Goal: Complete application form: Complete application form

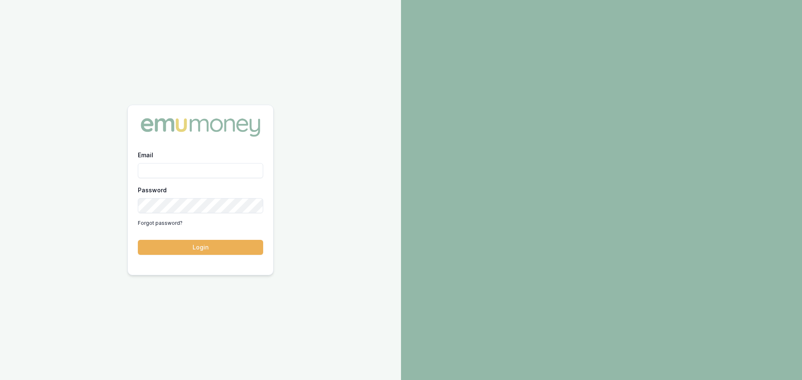
click at [180, 175] on input "Email" at bounding box center [200, 170] width 125 height 15
type input "[PERSON_NAME][EMAIL_ADDRESS][PERSON_NAME][DOMAIN_NAME]"
click at [138, 240] on button "Login" at bounding box center [200, 247] width 125 height 15
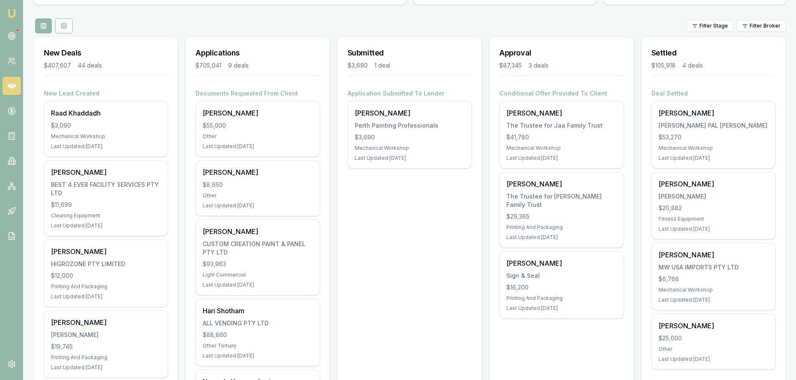
scroll to position [84, 0]
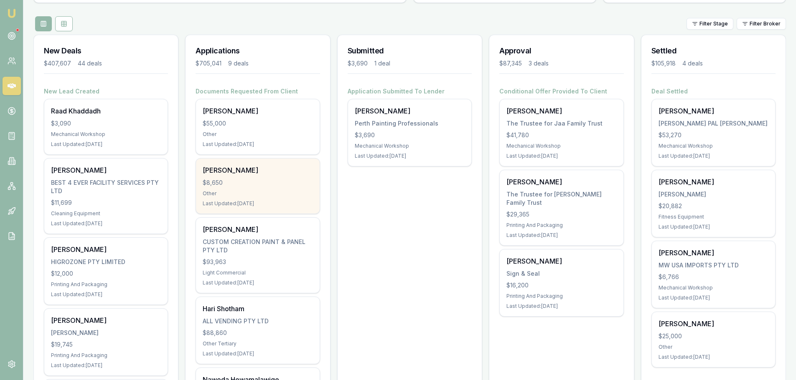
click at [272, 186] on div "$8,650" at bounding box center [258, 183] width 110 height 8
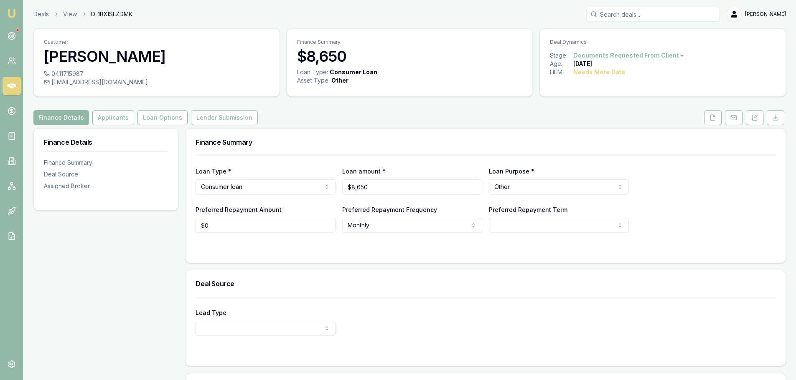
click at [621, 56] on html "Emu Broker Deals View D-1BXISLZDMK Brad Hearns Toggle Menu Customer Panethong B…" at bounding box center [398, 190] width 796 height 380
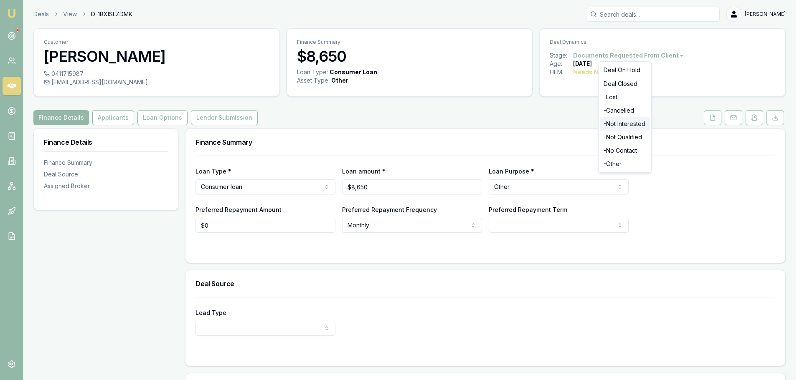
click at [628, 124] on div "- Not Interested" at bounding box center [624, 123] width 49 height 13
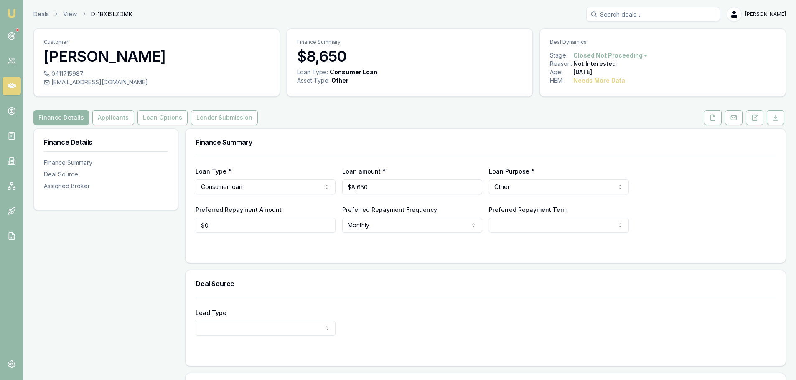
click at [22, 32] on nav "Emu Broker" at bounding box center [11, 126] width 23 height 252
click at [10, 43] on link at bounding box center [12, 36] width 18 height 18
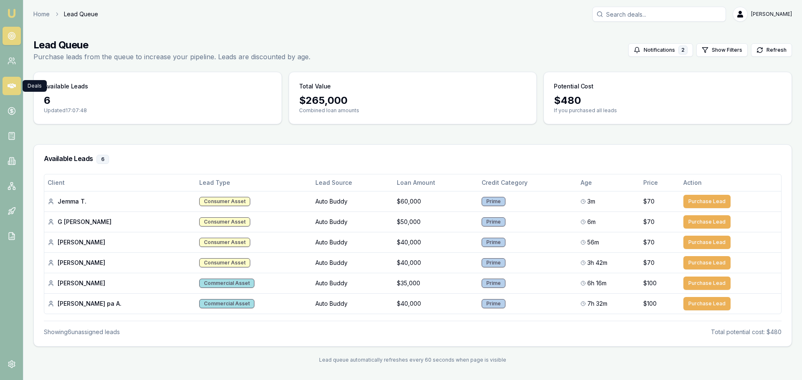
click at [8, 94] on link at bounding box center [12, 86] width 18 height 18
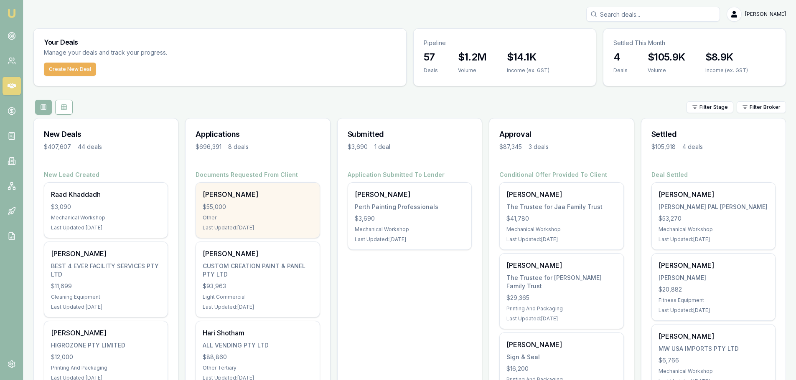
click at [216, 198] on div "[PERSON_NAME]" at bounding box center [258, 195] width 110 height 10
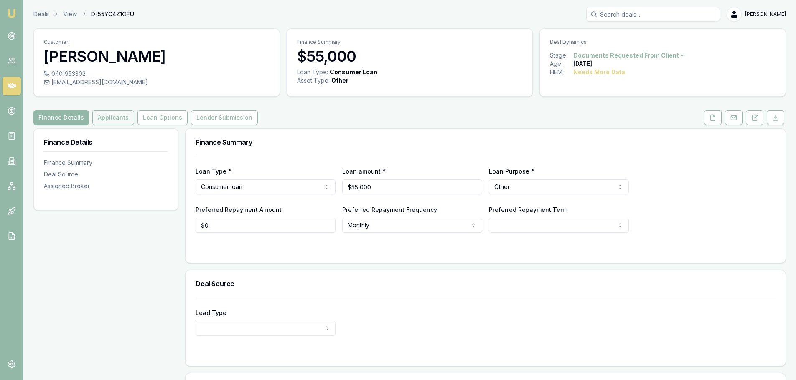
click at [109, 119] on button "Applicants" at bounding box center [113, 117] width 42 height 15
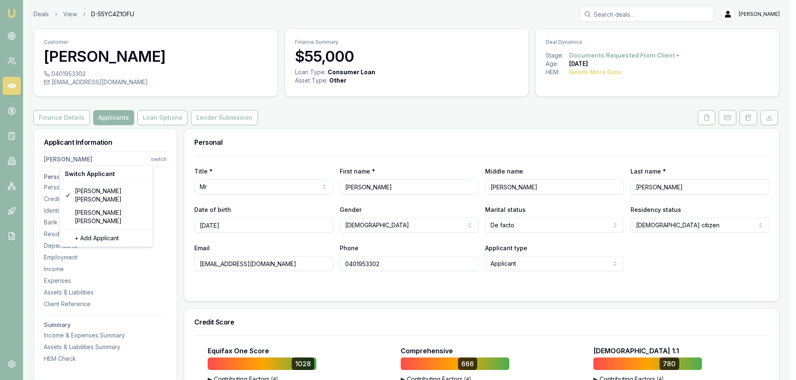
click at [165, 161] on html "Emu Broker Deals View D-55YC4Z1OFU [PERSON_NAME] Toggle Menu Customer [PERSON_N…" at bounding box center [398, 190] width 796 height 380
click at [137, 148] on html "Emu Broker Deals View D-55YC4Z1OFU [PERSON_NAME] Toggle Menu Customer [PERSON_N…" at bounding box center [401, 190] width 802 height 380
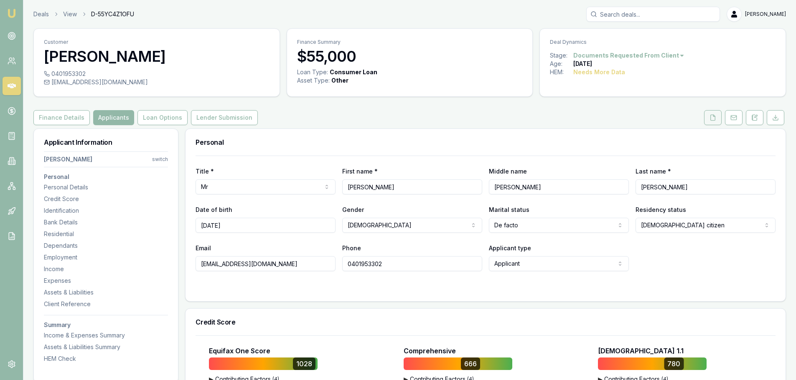
click at [711, 117] on icon at bounding box center [712, 117] width 7 height 7
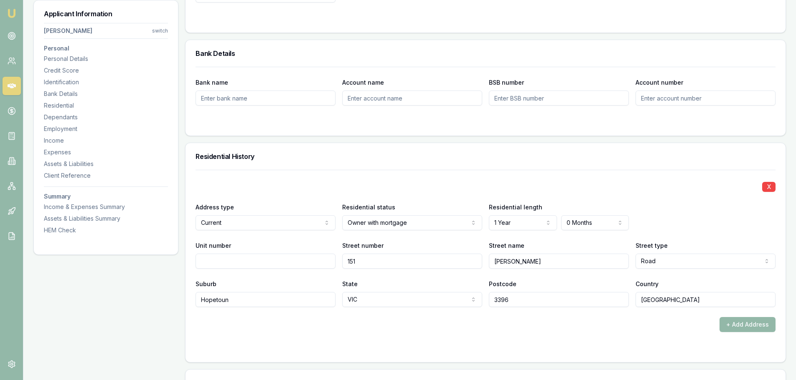
scroll to position [710, 0]
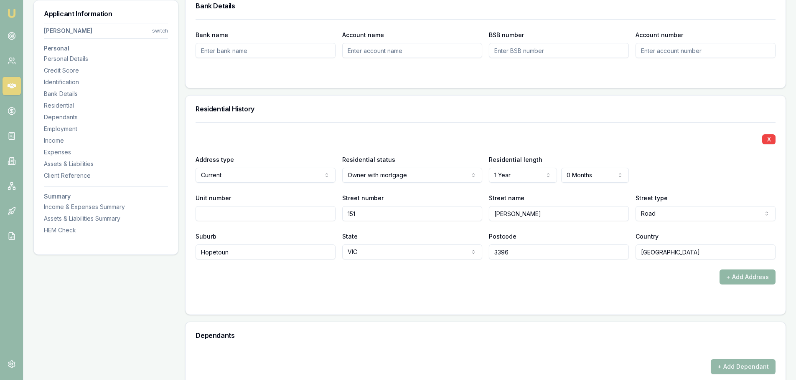
click at [752, 278] on button "+ Add Address" at bounding box center [747, 277] width 56 height 15
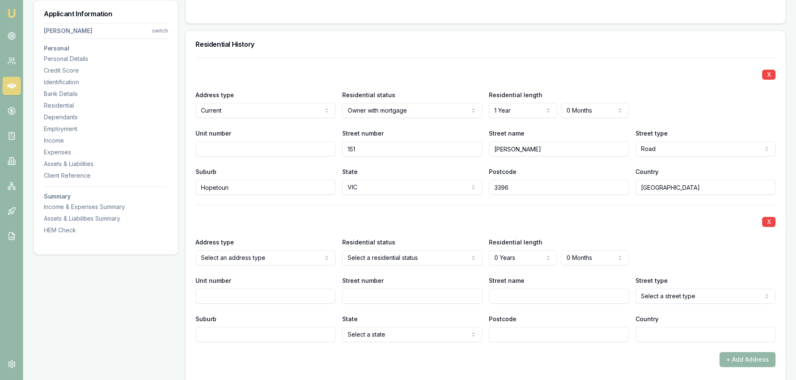
scroll to position [835, 0]
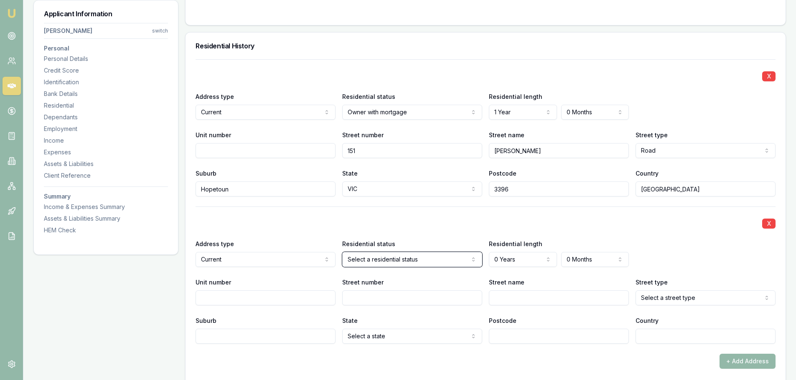
scroll to position [668, 0]
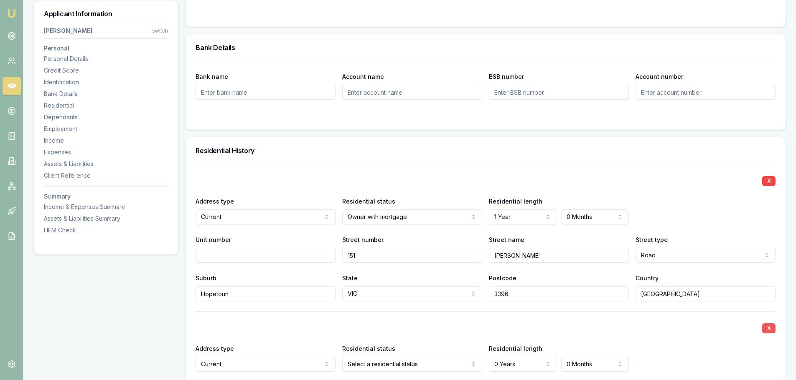
click at [762, 328] on button "X" at bounding box center [768, 329] width 13 height 10
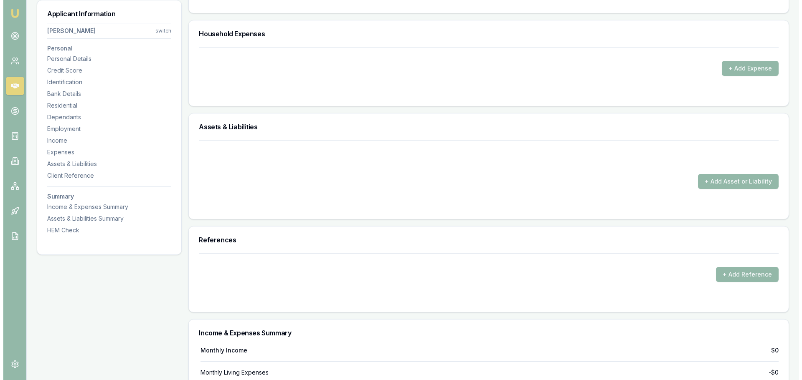
scroll to position [1295, 0]
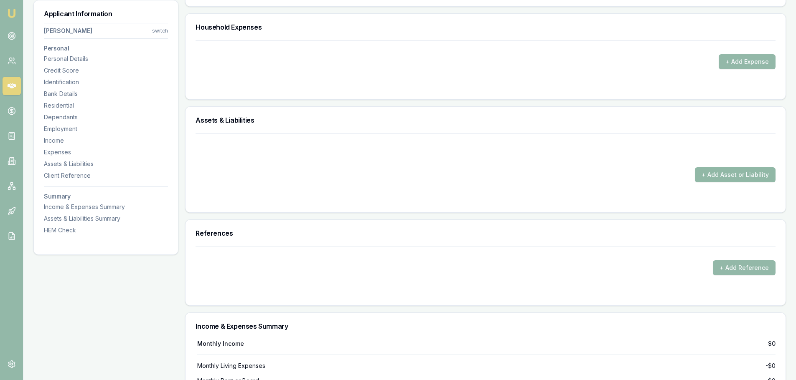
click at [726, 176] on button "+ Add Asset or Liability" at bounding box center [735, 174] width 81 height 15
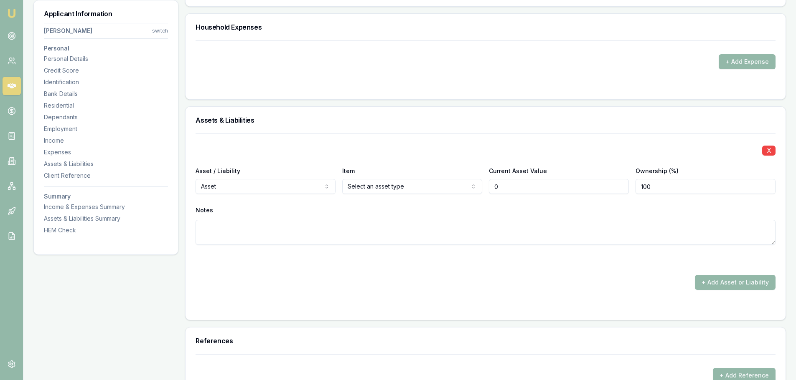
type input "$0"
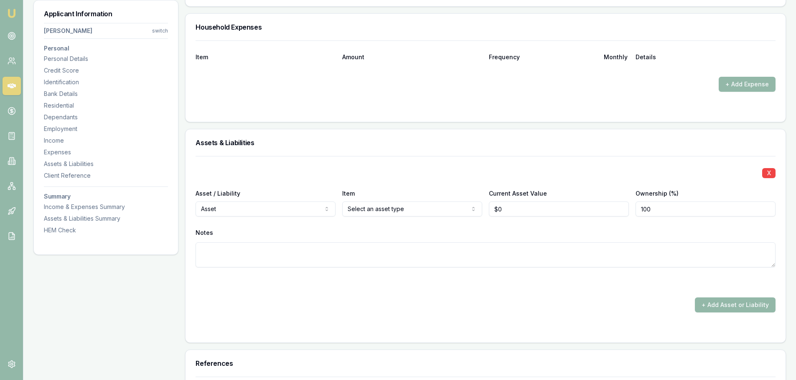
drag, startPoint x: 511, startPoint y: 214, endPoint x: 485, endPoint y: 213, distance: 25.9
click at [485, 213] on div "Asset / Liability Asset Asset Liability Item Home Home Car Boat Bike Caravan Ho…" at bounding box center [485, 202] width 580 height 28
type input "$260,000"
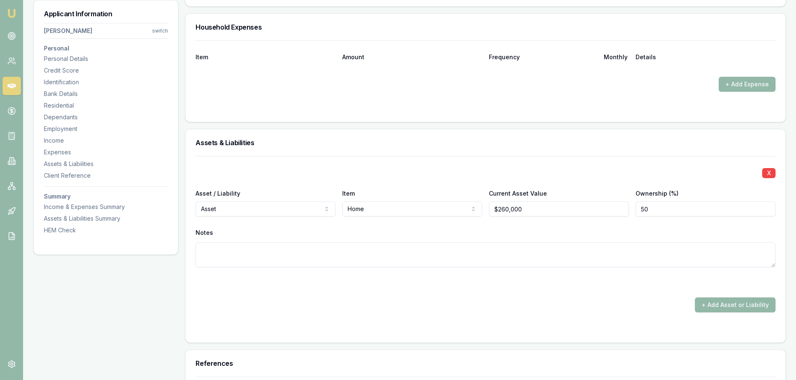
type input "50"
click at [718, 300] on button "+ Add Asset or Liability" at bounding box center [735, 305] width 81 height 15
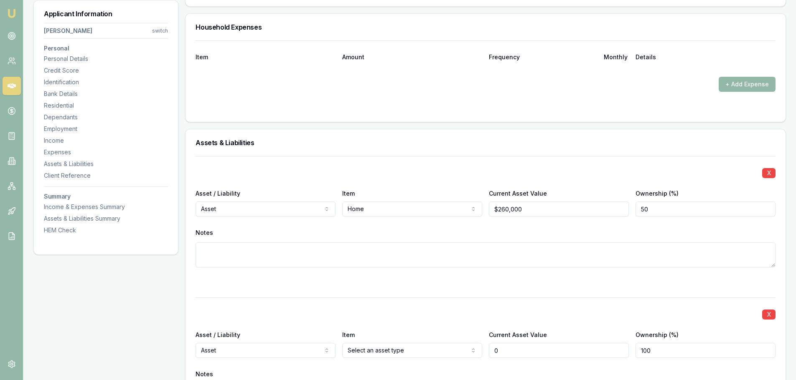
type input "$0"
click at [235, 258] on textarea at bounding box center [485, 255] width 580 height 25
paste textarea "200 Market St, Balranald"
type textarea "200 Market St, Balranald"
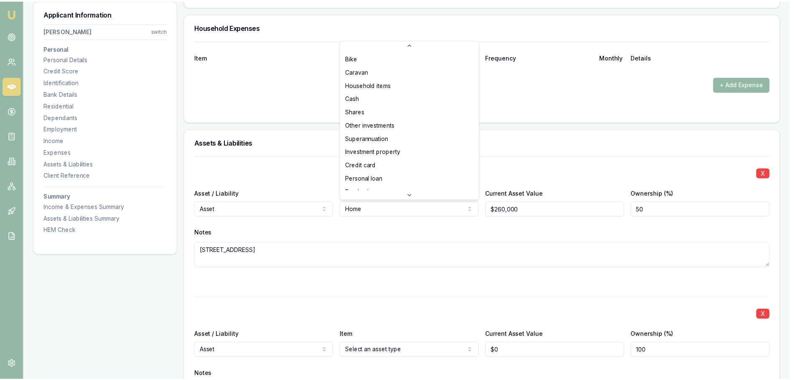
scroll to position [54, 0]
select select "INVESTMENT_PROPERTY"
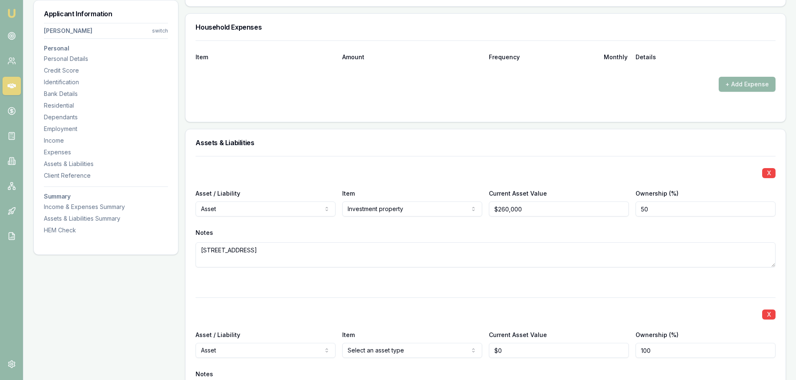
click at [651, 234] on div "Notes" at bounding box center [485, 233] width 580 height 13
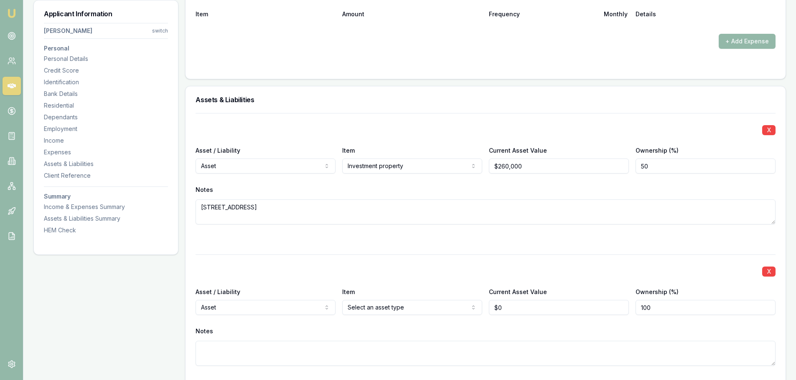
scroll to position [1378, 0]
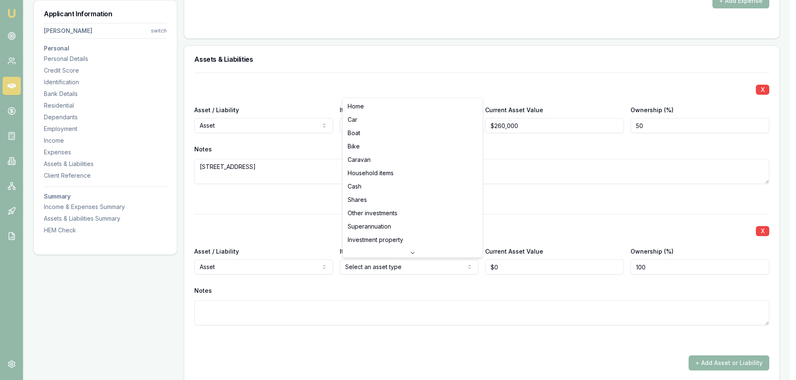
select select "INVESTMENT_PROPERTY"
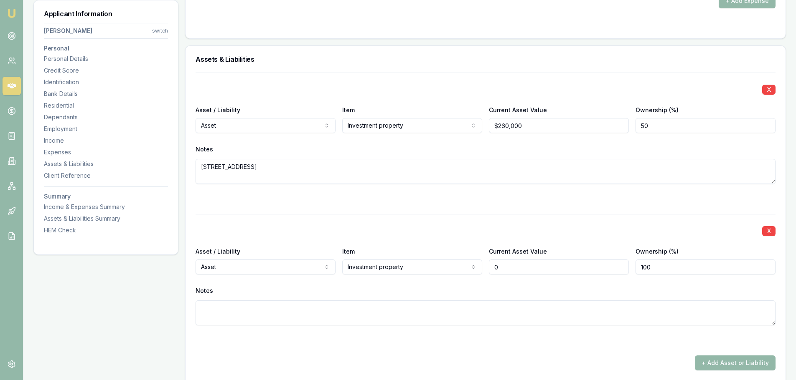
drag, startPoint x: 510, startPoint y: 266, endPoint x: 481, endPoint y: 262, distance: 29.5
click at [481, 262] on div "Asset / Liability Asset Asset Liability Item Investment property Home Car Boat …" at bounding box center [485, 260] width 580 height 28
type input "$380,000"
type input "50"
click at [272, 318] on textarea at bounding box center [485, 313] width 580 height 25
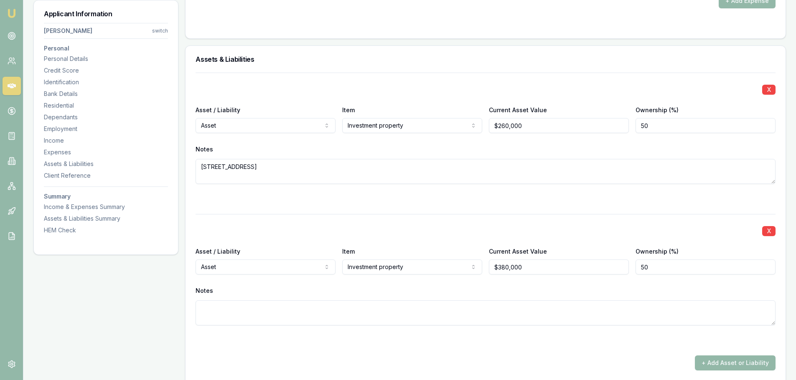
click at [252, 308] on textarea at bounding box center [485, 313] width 580 height 25
click at [266, 304] on textarea at bounding box center [485, 313] width 580 height 25
click at [245, 309] on textarea at bounding box center [485, 313] width 580 height 25
click at [283, 313] on textarea at bounding box center [485, 313] width 580 height 25
click at [256, 317] on textarea at bounding box center [485, 313] width 580 height 25
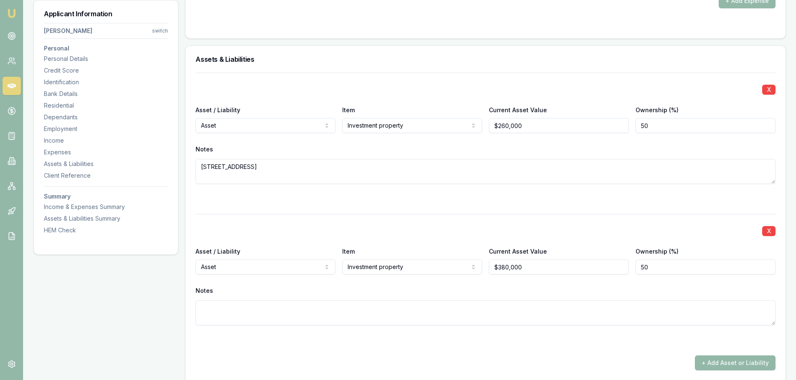
paste textarea "3 Cheer St, Koraleigh"
type textarea "3 Cheer St, Koraleigh"
click at [715, 368] on button "+ Add Asset or Liability" at bounding box center [735, 363] width 81 height 15
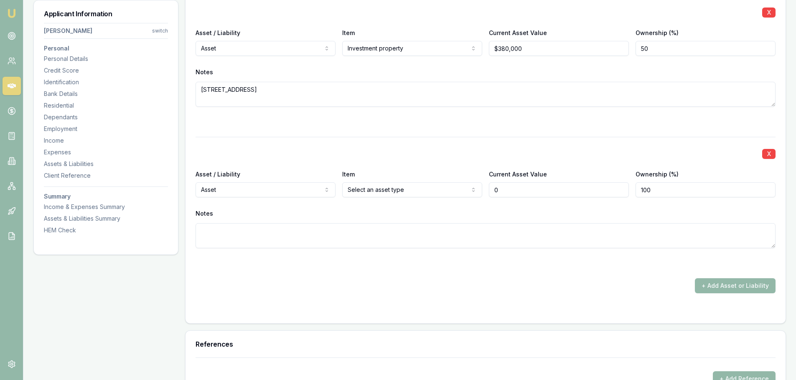
type input "$0"
select select "LIABILITY"
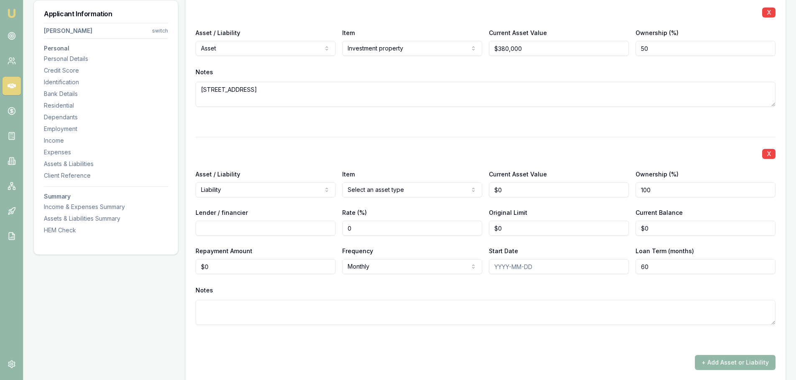
click at [769, 152] on button "X" at bounding box center [768, 154] width 13 height 10
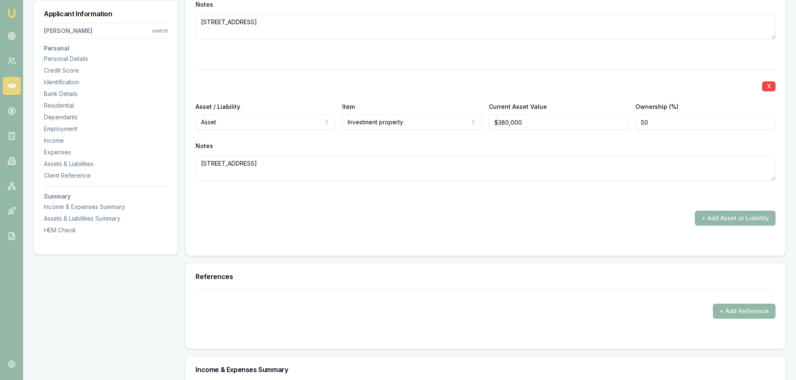
scroll to position [1430, 0]
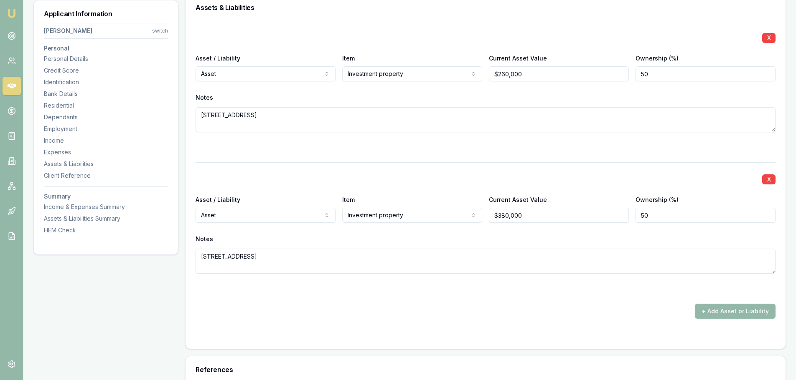
click at [277, 223] on div "X Asset / Liability Asset Asset Liability Item Investment property Home Car Boa…" at bounding box center [485, 228] width 580 height 132
select select "LIABILITY"
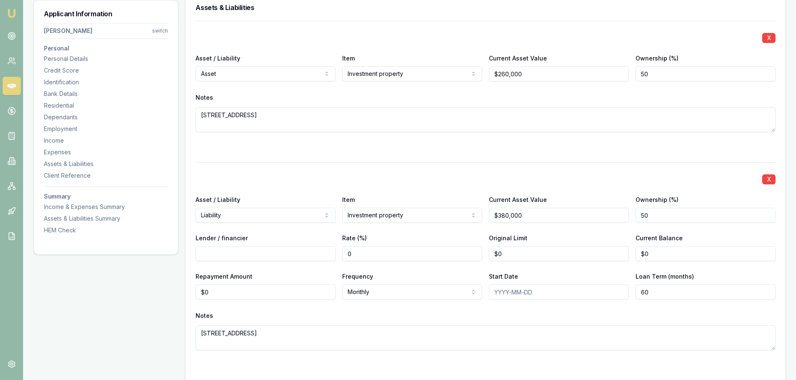
click at [243, 256] on input "Lender / financier" at bounding box center [265, 253] width 140 height 15
type input "CBA"
type input "$0"
type input "0"
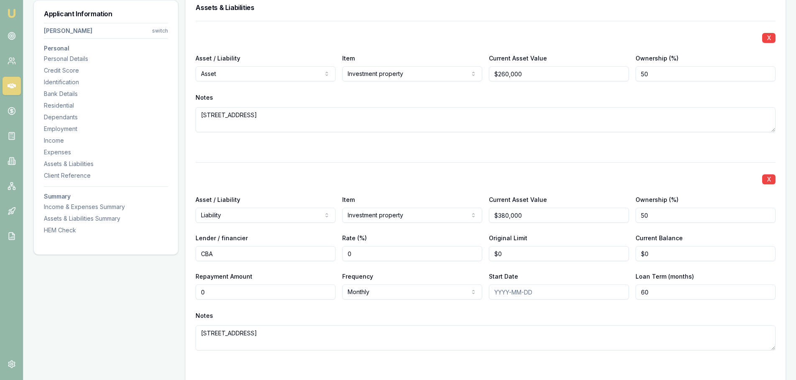
type input "0"
type input "$0"
drag, startPoint x: 644, startPoint y: 254, endPoint x: 578, endPoint y: 254, distance: 65.2
click at [578, 254] on div "Lender / financier CBA Rate (%) 0 Original Limit $0 Current Balance 0" at bounding box center [485, 247] width 580 height 28
type input "$255,900"
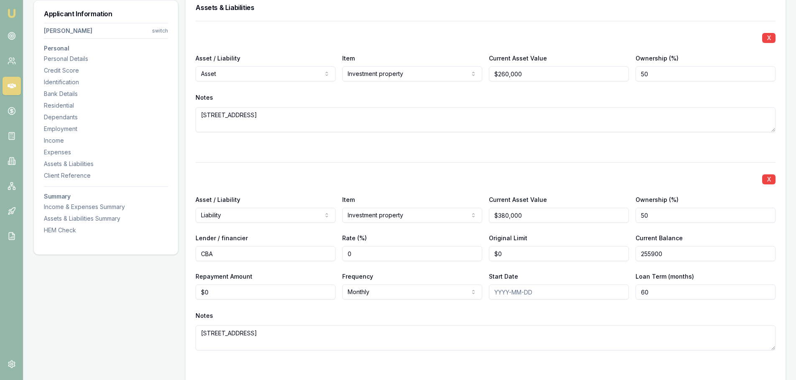
type input "0"
type input "$0"
click at [578, 254] on input "0" at bounding box center [559, 253] width 140 height 15
drag, startPoint x: 509, startPoint y: 256, endPoint x: 468, endPoint y: 256, distance: 40.5
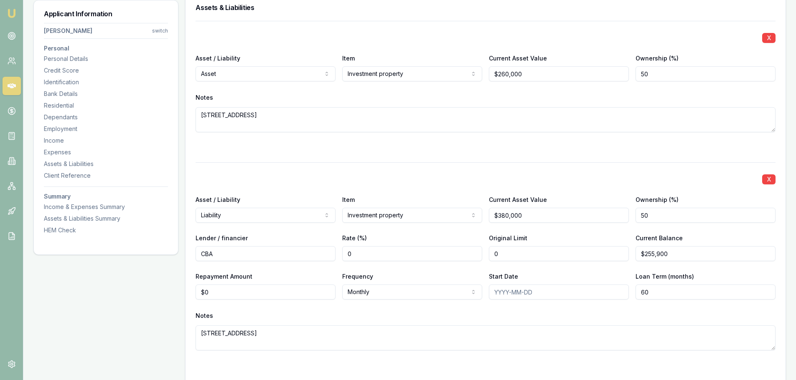
click at [468, 256] on div "Lender / financier CBA Rate (%) 0 Original Limit 0 Current Balance $255,900" at bounding box center [485, 247] width 580 height 28
type input "$300,000"
type input "$255,900"
click at [430, 266] on div "X Asset / Liability Liability Asset Liability Item Investment property Home Car…" at bounding box center [485, 266] width 580 height 208
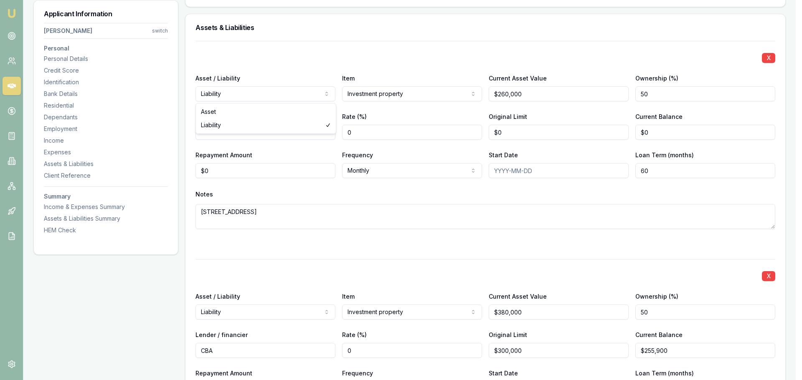
select select "ASSET"
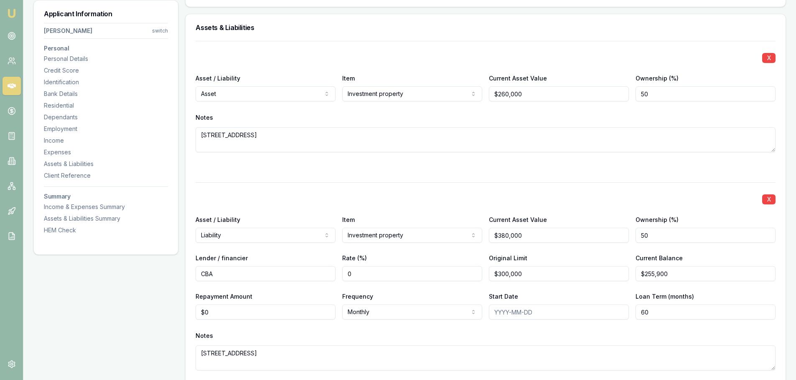
click at [320, 67] on div "X Asset / Liability Asset Asset Liability Item Investment property Home Car Boa…" at bounding box center [485, 107] width 580 height 132
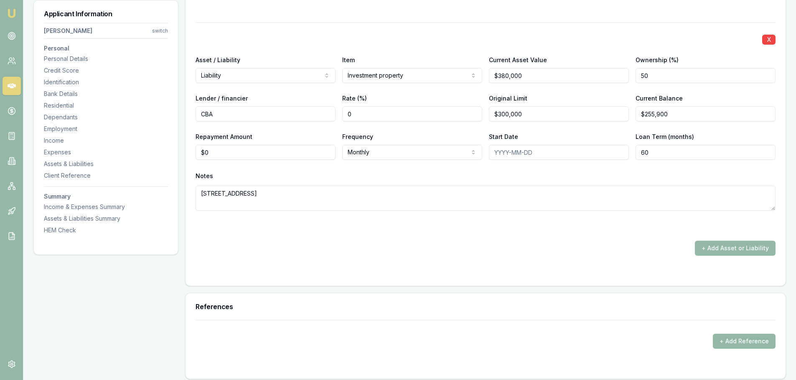
scroll to position [1597, 0]
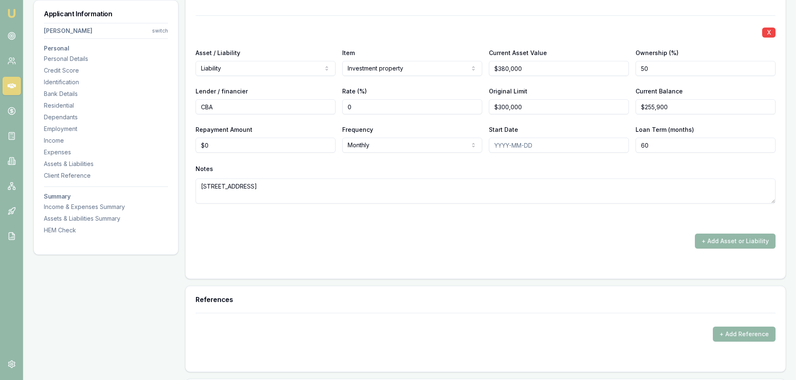
click at [397, 245] on div "+ Add Asset or Liability" at bounding box center [485, 241] width 580 height 15
click at [728, 244] on button "+ Add Asset or Liability" at bounding box center [735, 241] width 81 height 15
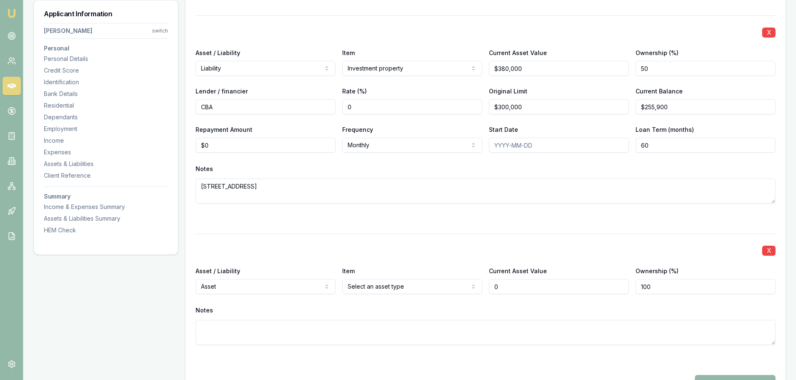
type input "$0"
click at [285, 196] on textarea "3 Cheer St, Koraleigh" at bounding box center [485, 191] width 580 height 25
click at [287, 229] on div "X Asset / Liability Asset Asset Liability Item Investment property Home Car Boa…" at bounding box center [485, 132] width 580 height 517
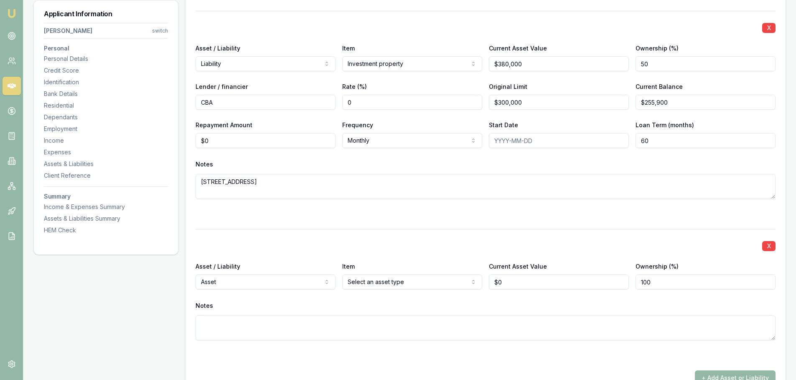
scroll to position [1639, 0]
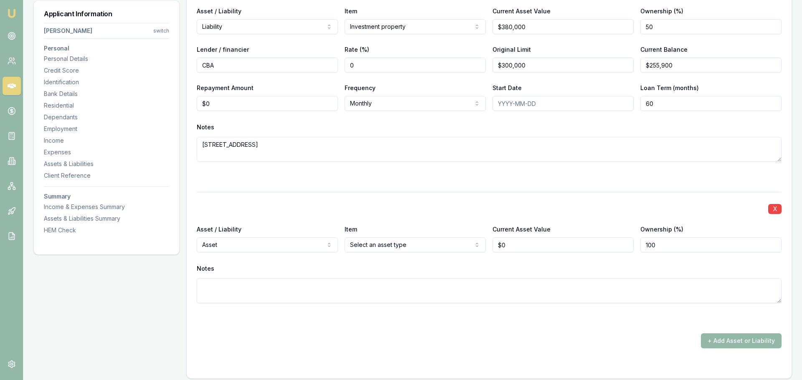
select select "LIABILITY"
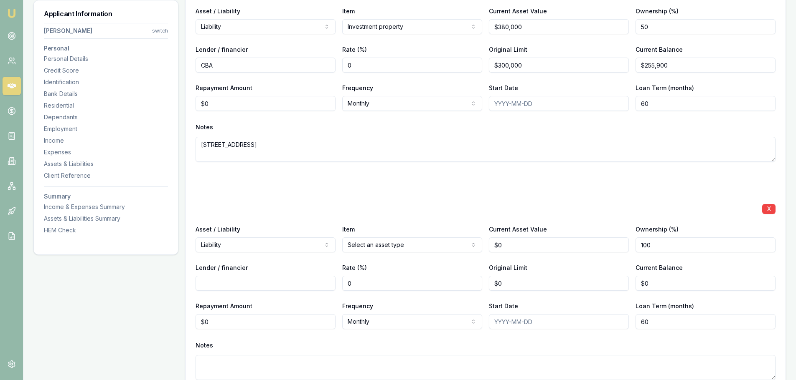
drag, startPoint x: 487, startPoint y: 241, endPoint x: 477, endPoint y: 240, distance: 10.6
click at [477, 240] on div "Asset / Liability Liability Asset Liability Item Home Home Car Boat Bike Carava…" at bounding box center [485, 238] width 580 height 28
type input "$450,000"
type input "50"
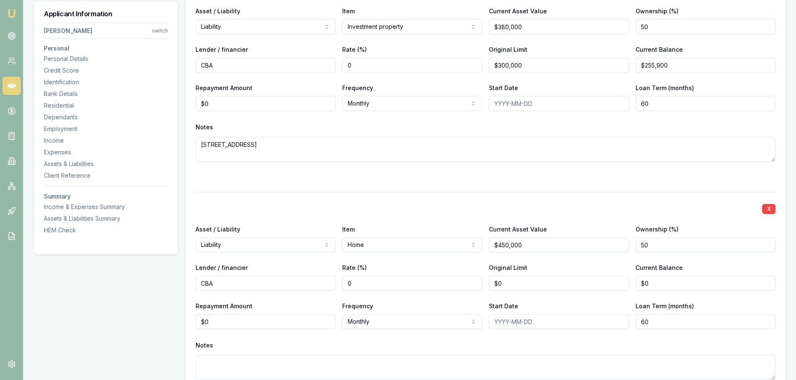
type input "CBA"
type input "0"
type input "$380,000"
type input "0"
type input "$324,700"
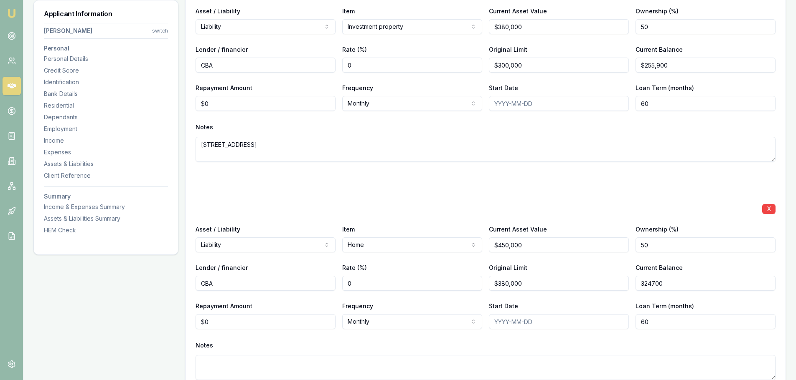
type input "0"
type input "$1,716"
type input "0"
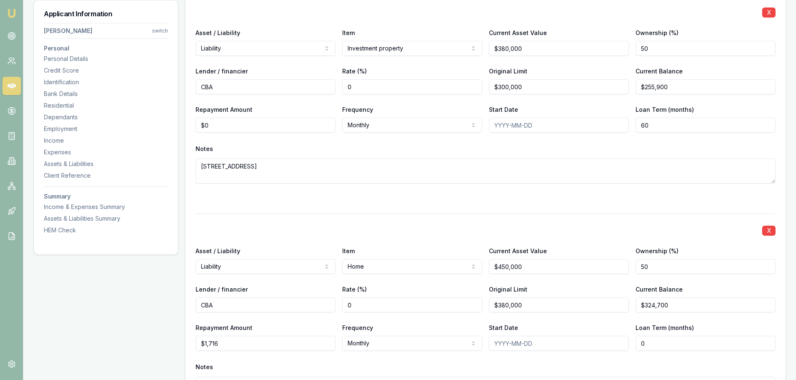
scroll to position [1597, 0]
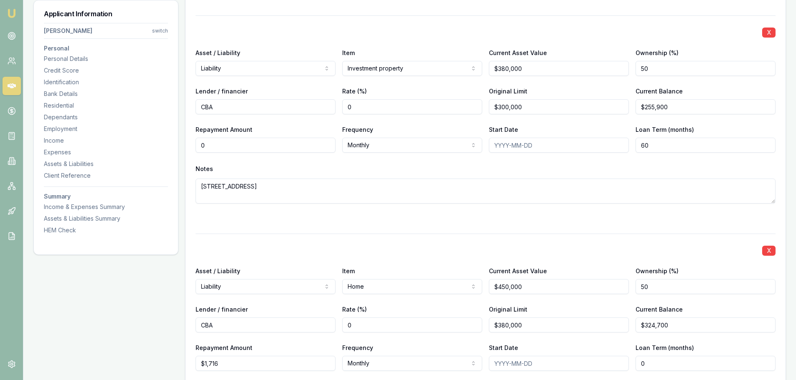
drag, startPoint x: 220, startPoint y: 146, endPoint x: 192, endPoint y: 139, distance: 28.7
click at [192, 139] on div "X Asset / Liability Asset Asset Liability Item Investment property Home Car Boa…" at bounding box center [485, 186] width 600 height 624
type input "$1,352"
type input "0"
click at [239, 207] on div "X Asset / Liability Liability Asset Liability Item Investment property Home Car…" at bounding box center [485, 119] width 580 height 208
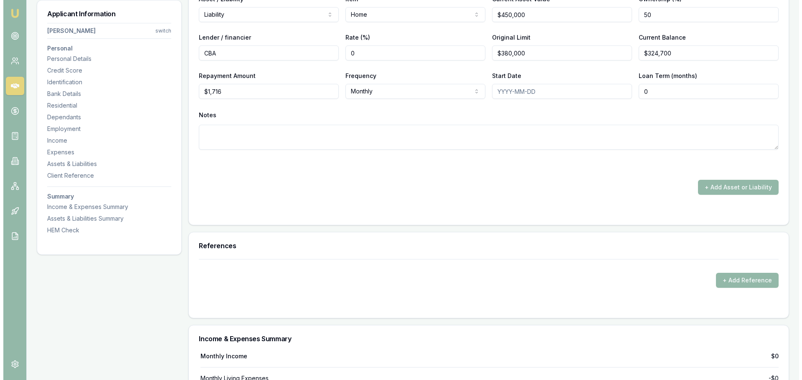
scroll to position [1973, 0]
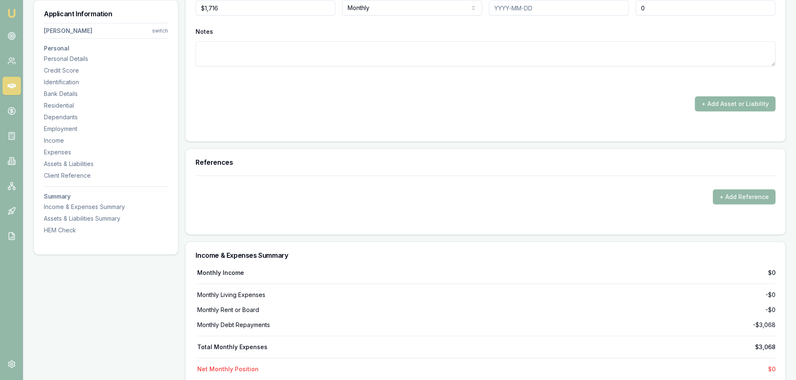
click at [725, 104] on button "+ Add Asset or Liability" at bounding box center [735, 103] width 81 height 15
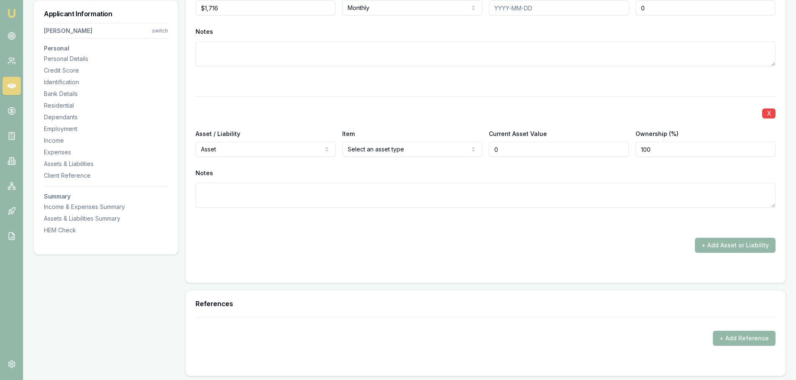
type input "$0"
click at [341, 146] on div "Asset / Liability Asset Asset Liability Item Select an asset type Home Car Boat…" at bounding box center [485, 143] width 580 height 28
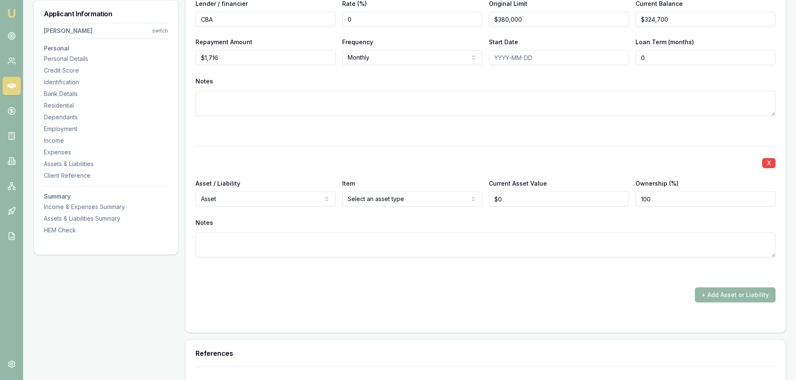
scroll to position [1924, 0]
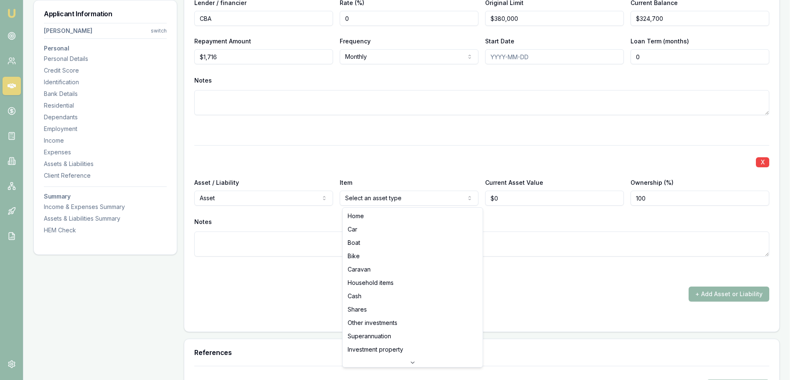
select select "CAR"
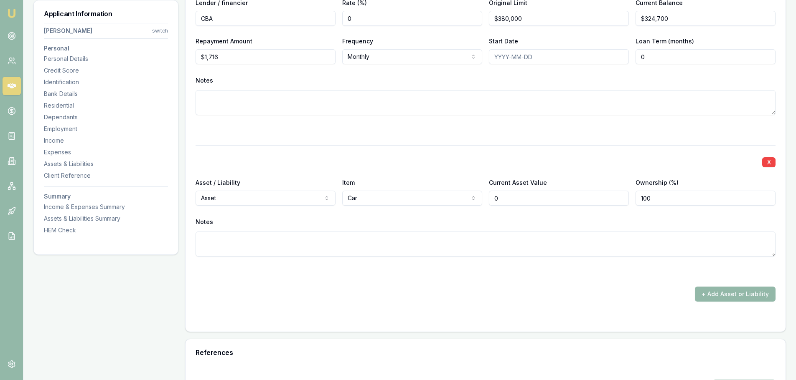
drag, startPoint x: 514, startPoint y: 198, endPoint x: 493, endPoint y: 196, distance: 20.6
click at [493, 196] on input "0" at bounding box center [559, 198] width 140 height 15
type input "$25,000"
type textarea "Hyundai Santa Fe"
click at [727, 292] on button "+ Add Asset or Liability" at bounding box center [735, 294] width 81 height 15
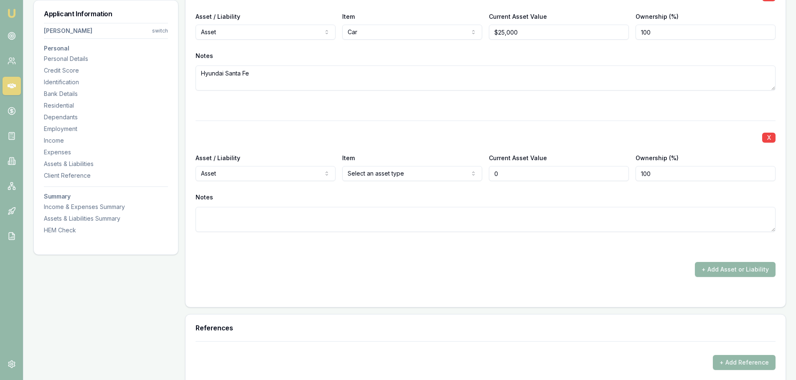
scroll to position [2091, 0]
type input "$0"
click at [226, 223] on textarea at bounding box center [485, 218] width 580 height 25
click at [251, 220] on textarea at bounding box center [485, 218] width 580 height 25
paste textarea "Ford Ranger D Cab 2012"
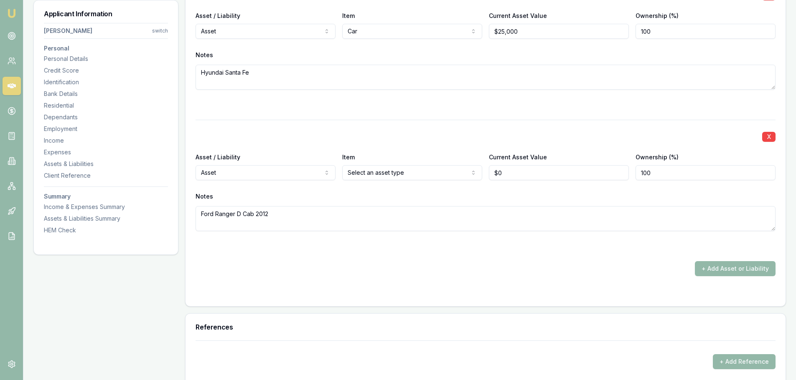
type textarea "Ford Ranger D Cab 2012"
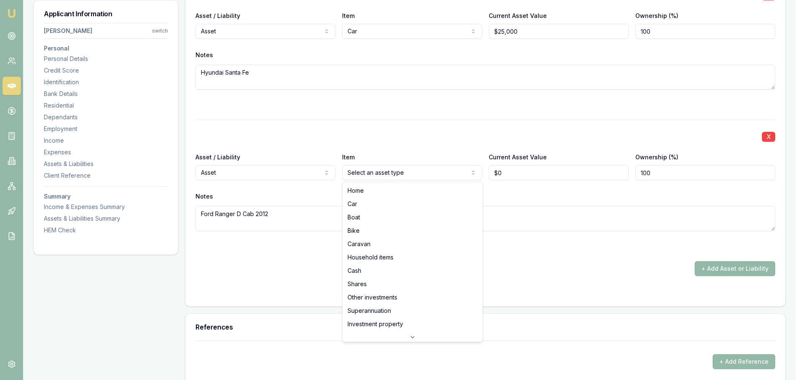
select select "CAR"
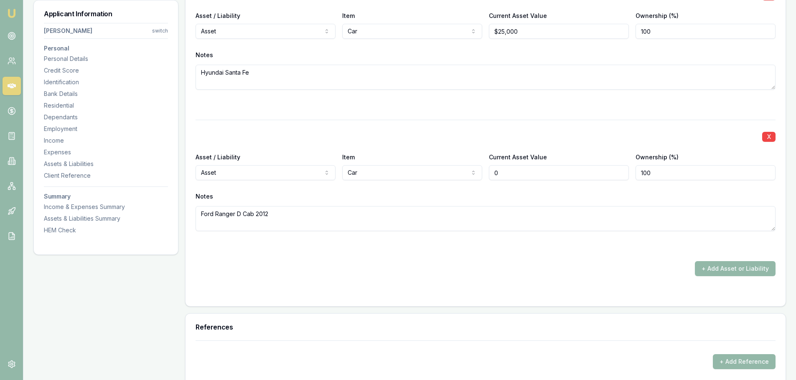
drag, startPoint x: 511, startPoint y: 172, endPoint x: 472, endPoint y: 174, distance: 39.3
click at [472, 174] on div "Asset / Liability Asset Asset Liability Item Car Home Car Boat Bike Caravan Hou…" at bounding box center [485, 166] width 580 height 28
type input "$18,000"
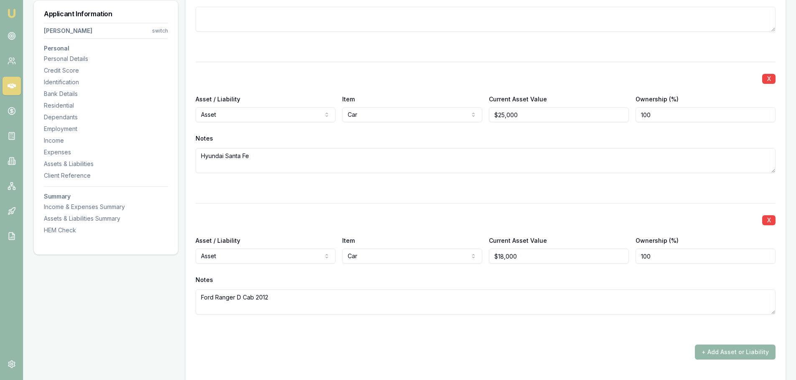
drag, startPoint x: 649, startPoint y: 117, endPoint x: 619, endPoint y: 115, distance: 29.7
click at [619, 115] on div "Asset / Liability Asset Asset Liability Item Car Home Car Boat Bike Caravan Hou…" at bounding box center [485, 108] width 580 height 28
type input "50"
drag, startPoint x: 631, startPoint y: 255, endPoint x: 623, endPoint y: 255, distance: 7.9
click at [623, 255] on div "Asset / Liability Asset Asset Liability Item Car Home Car Boat Bike Caravan Hou…" at bounding box center [485, 250] width 580 height 28
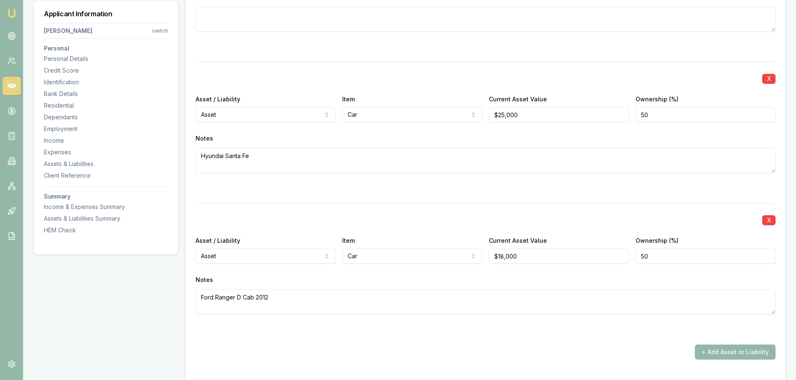
type input "50"
click at [743, 351] on button "+ Add Asset or Liability" at bounding box center [735, 352] width 81 height 15
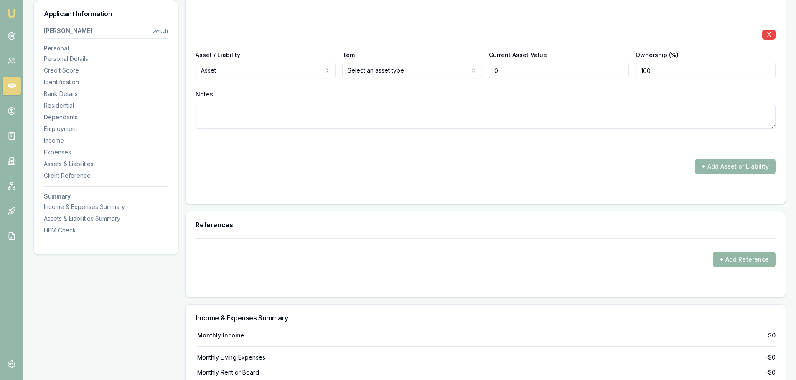
scroll to position [2341, 0]
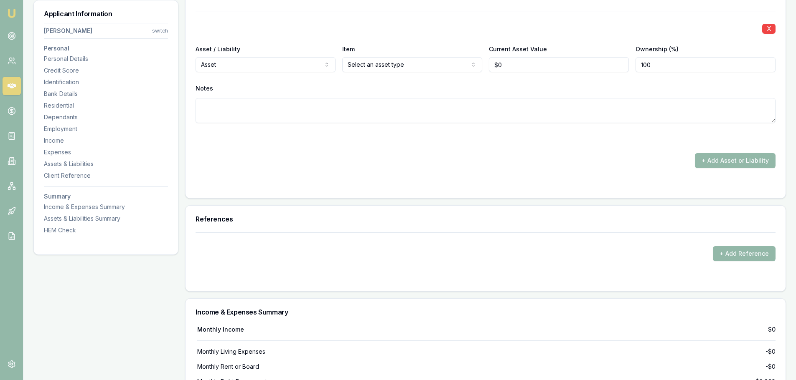
type input "$0"
click at [289, 111] on textarea at bounding box center [485, 110] width 580 height 25
paste textarea "Holden Commodore Ute 2006"
type textarea "Holden Commodore Ute 2006"
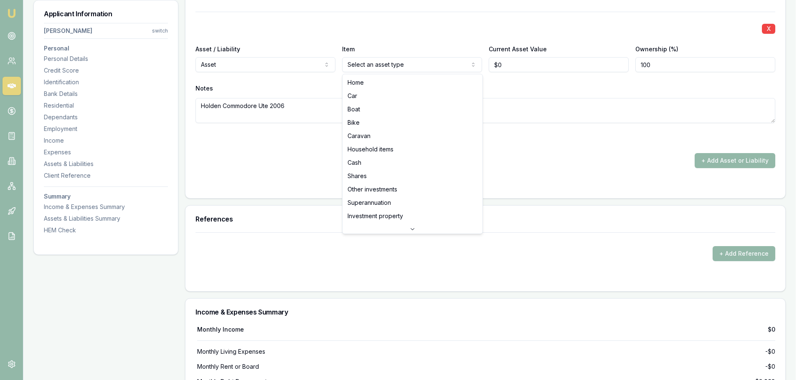
select select "CAR"
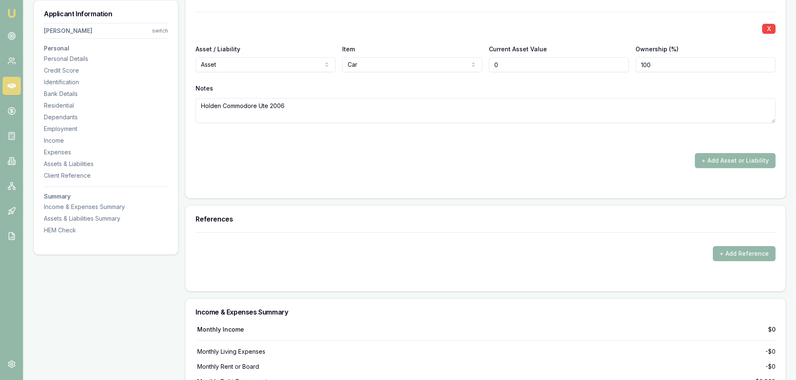
click at [483, 67] on div "Asset / Liability Asset Asset Liability Item Car Home Car Boat Bike Caravan Hou…" at bounding box center [485, 58] width 580 height 28
type input "$12,000"
type input "50"
click at [731, 164] on button "+ Add Asset or Liability" at bounding box center [735, 160] width 81 height 15
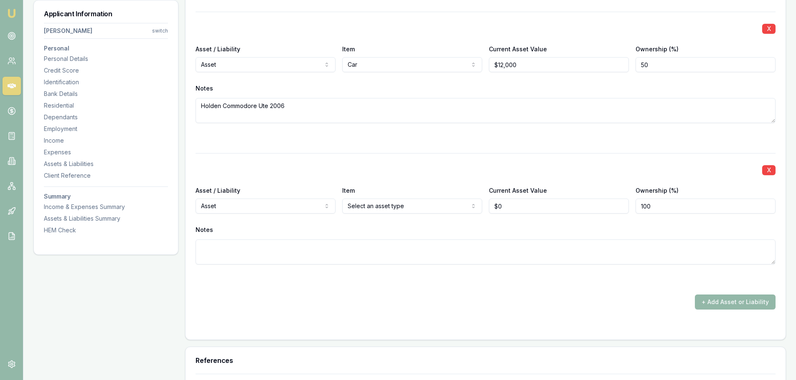
type input "$0"
click at [237, 262] on textarea at bounding box center [485, 252] width 580 height 25
paste textarea "Toyota Rav 4 2006"
type textarea "Toyota Rav 4 2006"
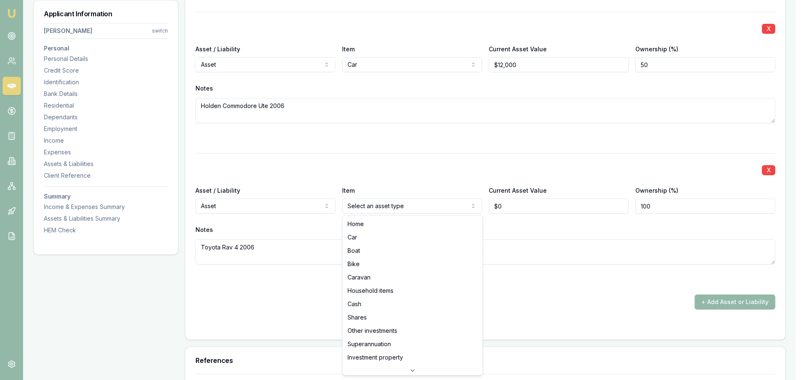
select select "CAR"
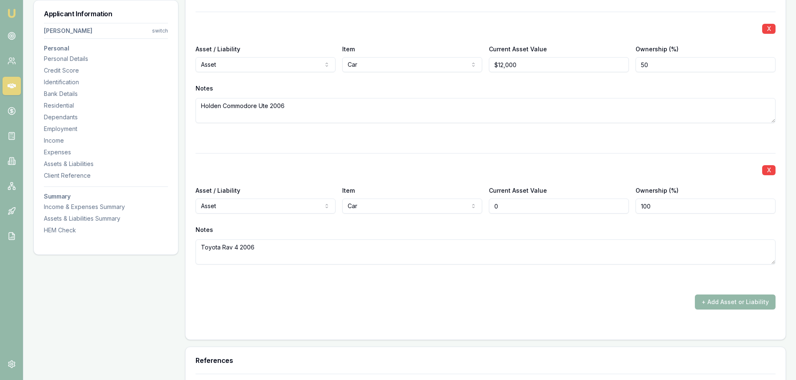
drag, startPoint x: 502, startPoint y: 208, endPoint x: 489, endPoint y: 205, distance: 13.1
click at [489, 205] on input "0" at bounding box center [559, 206] width 140 height 15
type input "$12,000"
type input "50"
click at [703, 300] on button "+ Add Asset or Liability" at bounding box center [735, 302] width 81 height 15
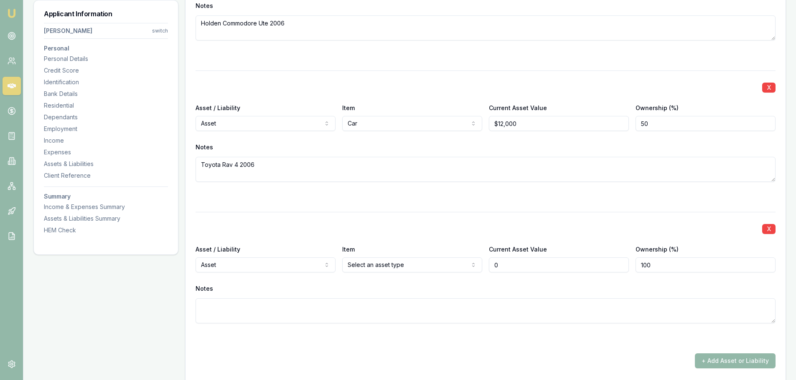
scroll to position [2424, 0]
type input "$0"
click at [266, 309] on textarea at bounding box center [485, 310] width 580 height 25
paste textarea "Harley Davidson Fatboy 2012"
type textarea "Harley Davidson Fatboy 2012"
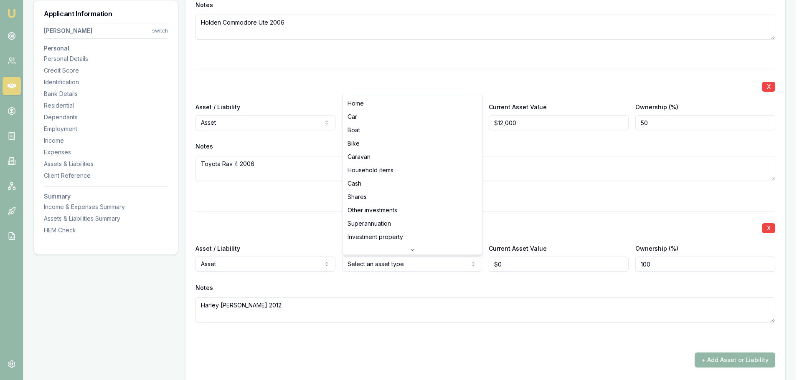
select select "CAR"
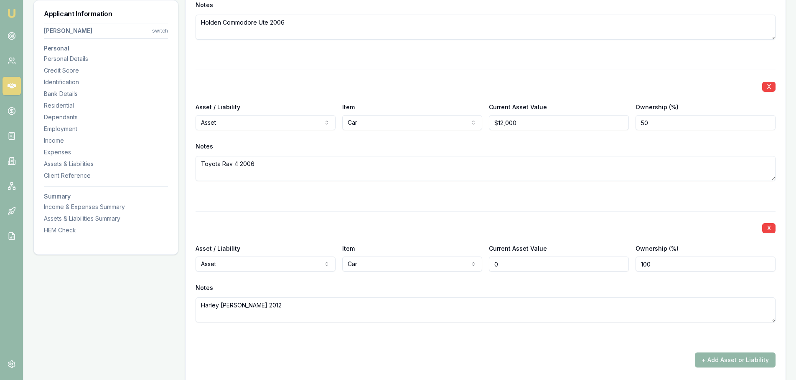
drag, startPoint x: 508, startPoint y: 271, endPoint x: 488, endPoint y: 261, distance: 22.4
click at [488, 261] on div "Asset / Liability Asset Asset Liability Item Car Home Car Boat Bike Caravan Hou…" at bounding box center [485, 257] width 580 height 28
type input "$28,000"
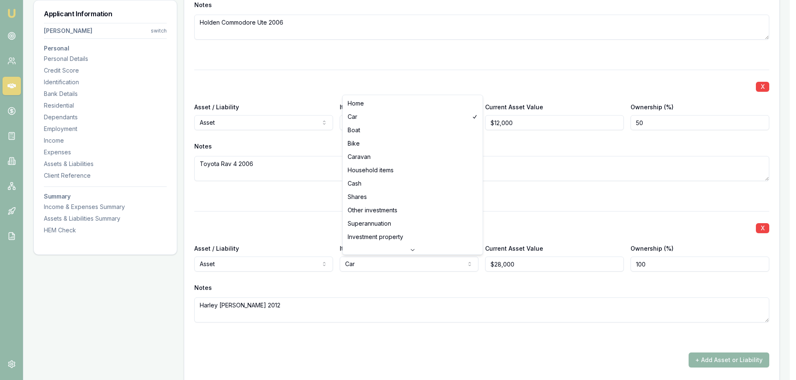
select select "BIKE"
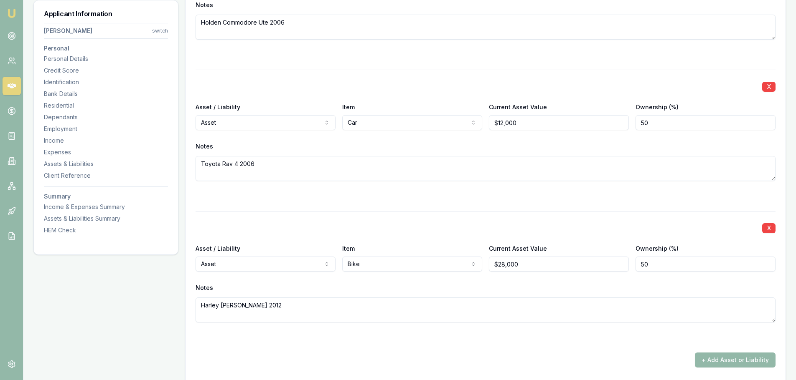
type input "50"
click at [726, 358] on button "+ Add Asset or Liability" at bounding box center [735, 360] width 81 height 15
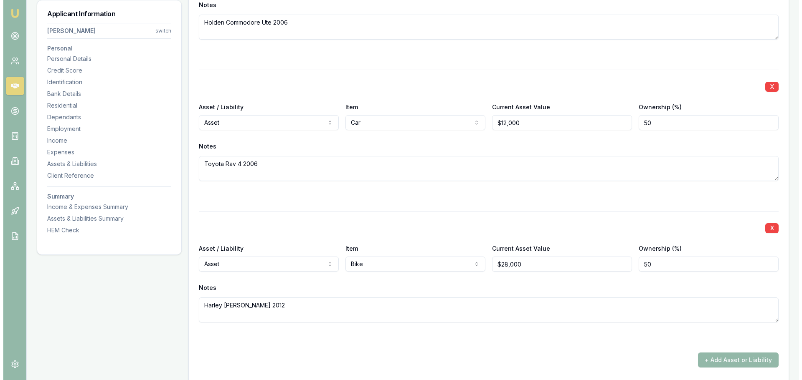
scroll to position [2640, 0]
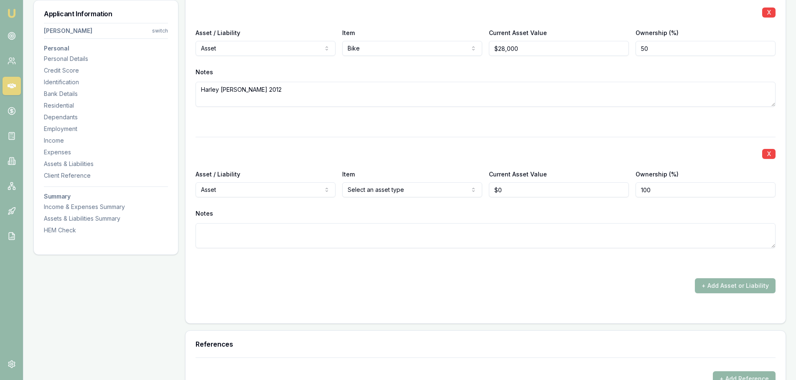
type input "$0"
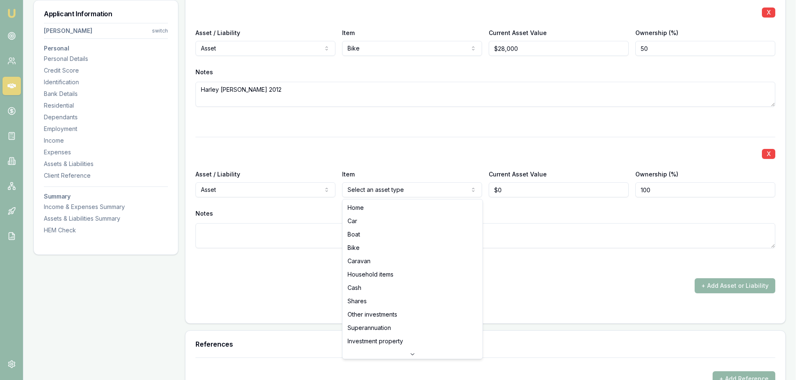
select select "CAR"
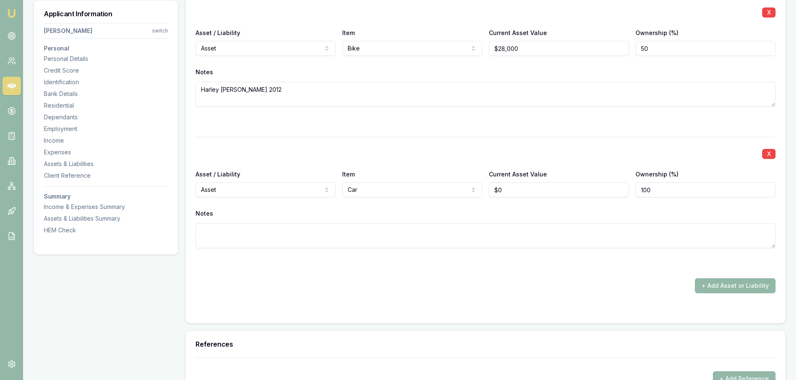
click at [316, 234] on textarea at bounding box center [485, 235] width 580 height 25
click at [272, 230] on textarea at bounding box center [485, 235] width 580 height 25
drag, startPoint x: 221, startPoint y: 247, endPoint x: 225, endPoint y: 242, distance: 5.9
click at [223, 244] on textarea at bounding box center [485, 235] width 580 height 25
paste textarea "Mitsubishi Fuso Truck"
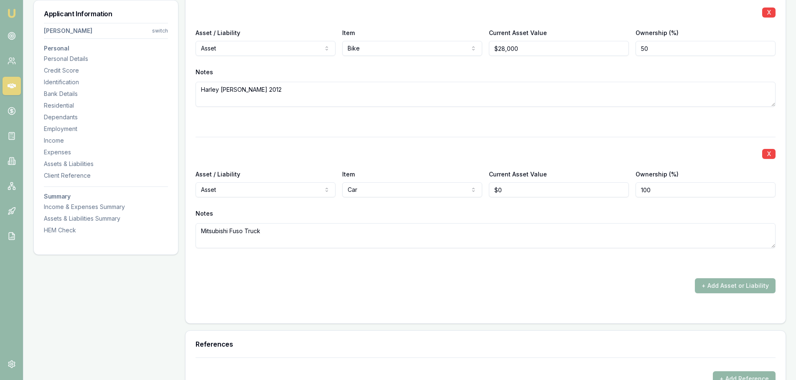
type textarea "Mitsubishi Fuso Truck"
drag, startPoint x: 523, startPoint y: 188, endPoint x: 484, endPoint y: 187, distance: 39.3
click at [484, 187] on div "Asset / Liability Asset Asset Liability Item Car Home Car Boat Bike Caravan Hou…" at bounding box center [485, 183] width 580 height 28
type input "$35,000"
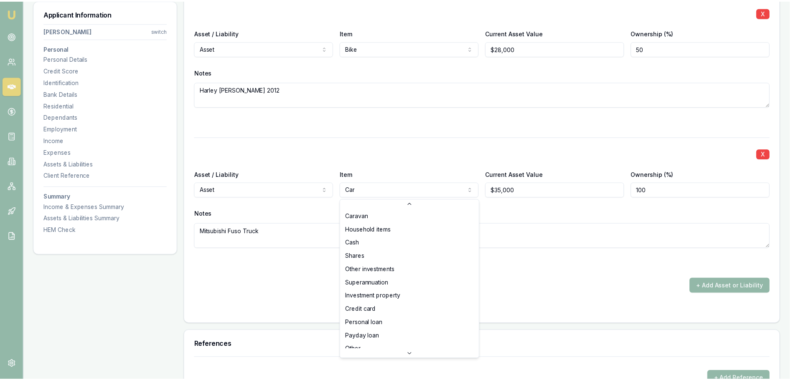
scroll to position [54, 0]
select select "OTHER"
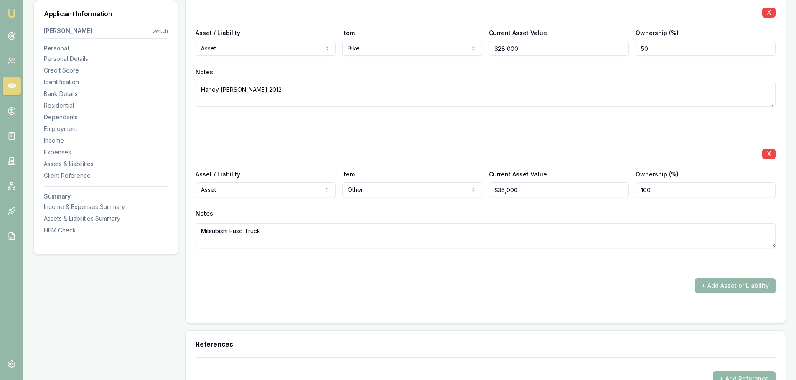
drag, startPoint x: 661, startPoint y: 190, endPoint x: 610, endPoint y: 190, distance: 51.0
click at [610, 190] on div "Asset / Liability Asset Asset Liability Item Other Home Car Boat Bike Caravan H…" at bounding box center [485, 183] width 580 height 28
type input "50"
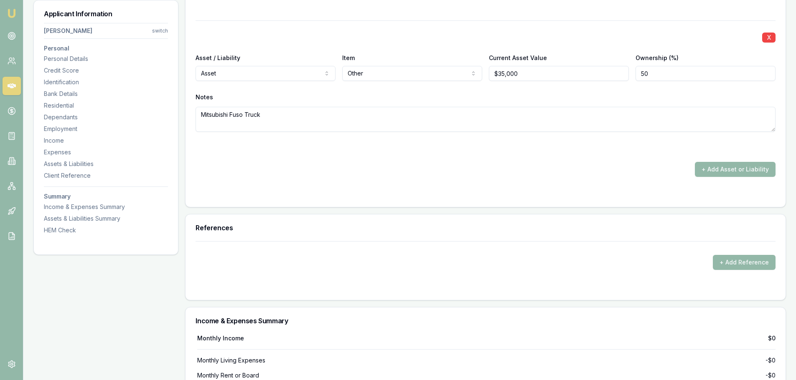
scroll to position [2766, 0]
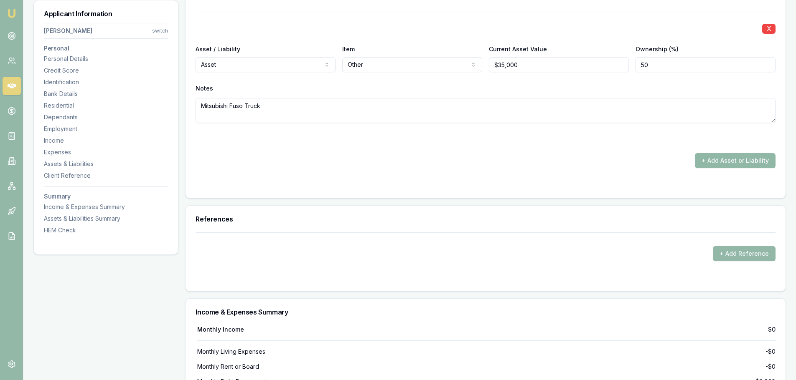
click at [761, 161] on button "+ Add Asset or Liability" at bounding box center [735, 160] width 81 height 15
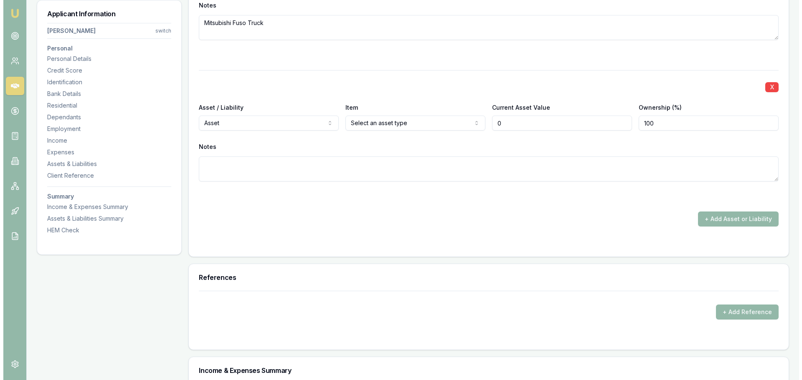
scroll to position [2849, 0]
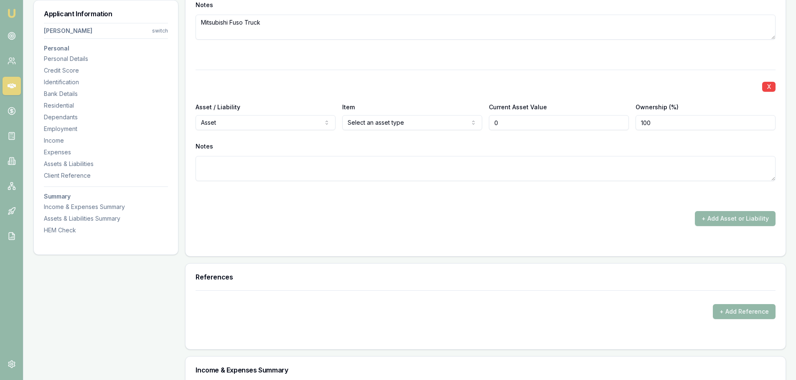
type input "$0"
click at [215, 168] on textarea at bounding box center [485, 168] width 580 height 25
paste textarea "Farm Quad Bike"
type textarea "Farm Quad Bike"
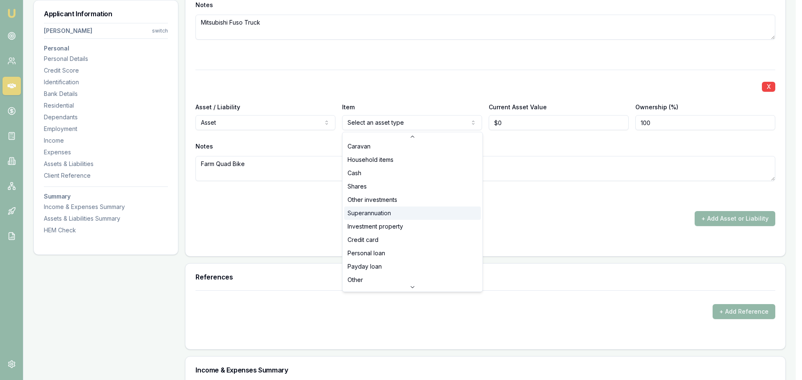
scroll to position [54, 0]
select select "OTHER"
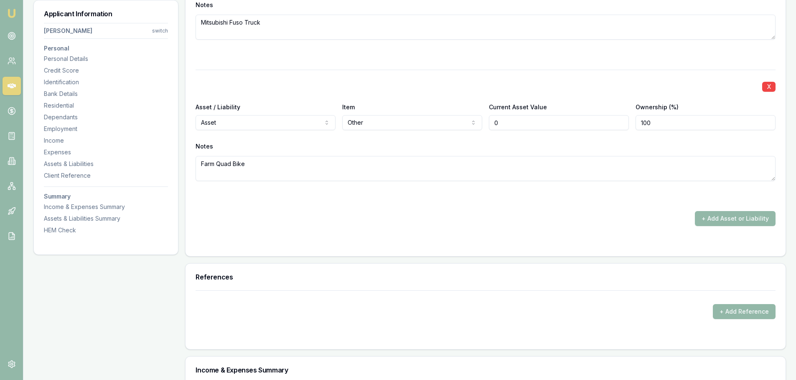
drag, startPoint x: 494, startPoint y: 114, endPoint x: 477, endPoint y: 114, distance: 17.1
click at [477, 114] on div "Asset / Liability Asset Asset Liability Item Other Home Car Boat Bike Caravan H…" at bounding box center [485, 116] width 580 height 28
type input "$8,000"
type input "50"
click at [460, 191] on div "X Asset / Liability Asset Asset Liability Item Other Home Car Boat Bike Caravan…" at bounding box center [485, 136] width 580 height 132
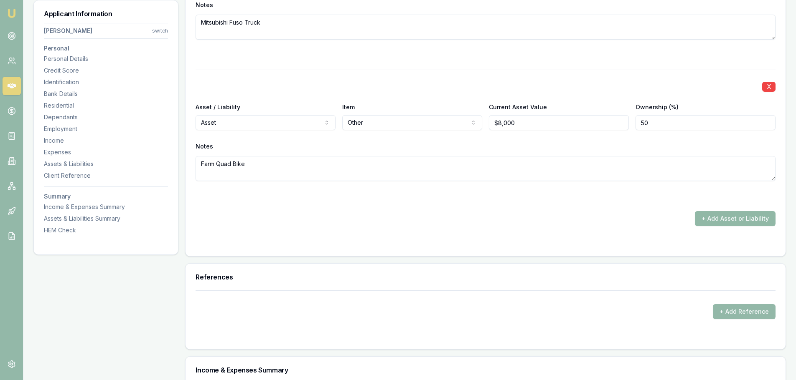
click at [731, 221] on button "+ Add Asset or Liability" at bounding box center [735, 218] width 81 height 15
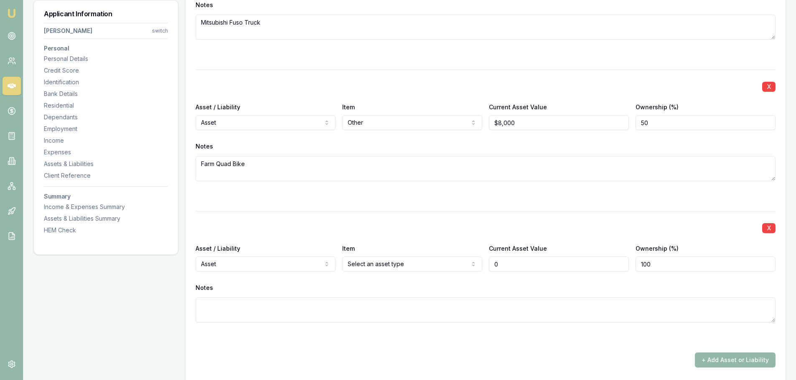
type input "$0"
click at [228, 305] on textarea at bounding box center [485, 310] width 580 height 25
paste textarea "Golf Cart"
type textarea "Golf Cart"
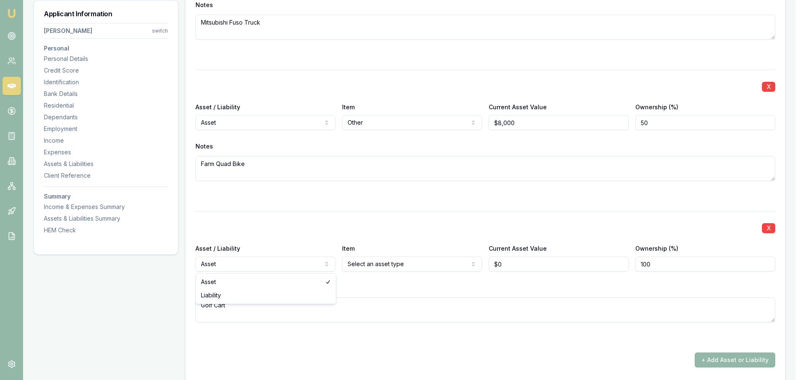
select select "LIABILITY"
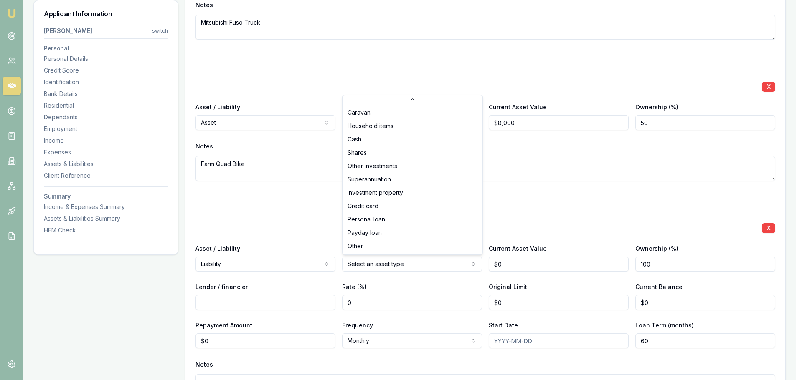
select select "OTHER"
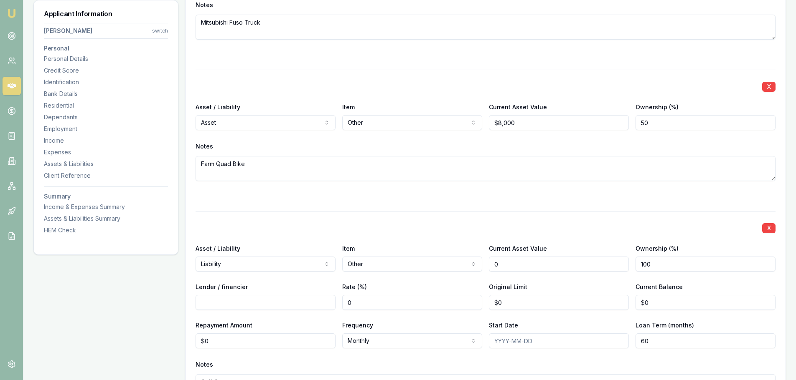
drag, startPoint x: 515, startPoint y: 264, endPoint x: 482, endPoint y: 260, distance: 34.0
click at [482, 260] on div "Asset / Liability Liability Asset Liability Item Other Home Car Boat Bike Carav…" at bounding box center [485, 257] width 580 height 28
type input "$10,000"
type input "50"
type input "NAB"
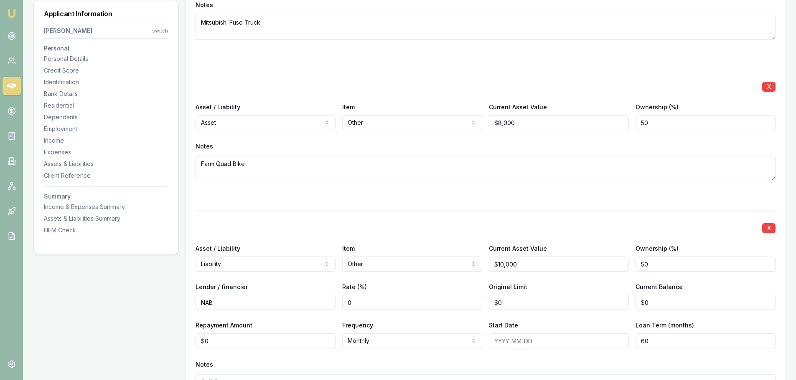
type input "0"
type input "$10,000"
type input "0"
type input "$7,799"
type input "0"
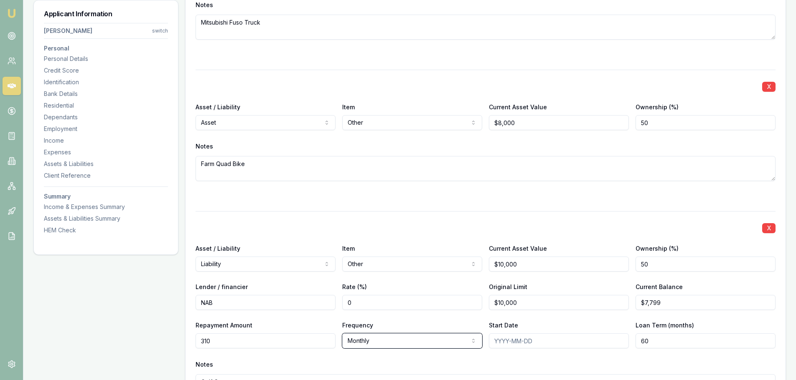
type input "$310"
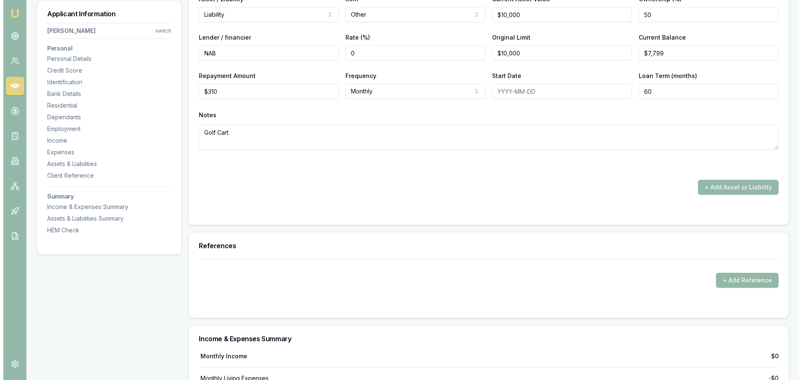
scroll to position [3100, 0]
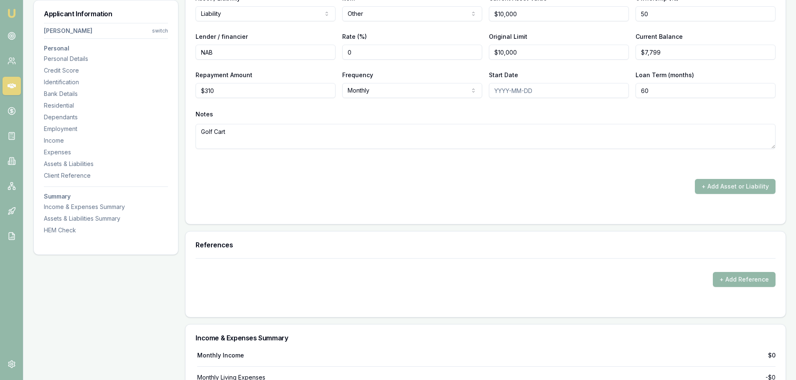
drag, startPoint x: 249, startPoint y: 193, endPoint x: 387, endPoint y: 198, distance: 137.5
click at [249, 193] on div "+ Add Asset or Liability" at bounding box center [485, 186] width 580 height 15
click at [739, 188] on button "+ Add Asset or Liability" at bounding box center [735, 186] width 81 height 15
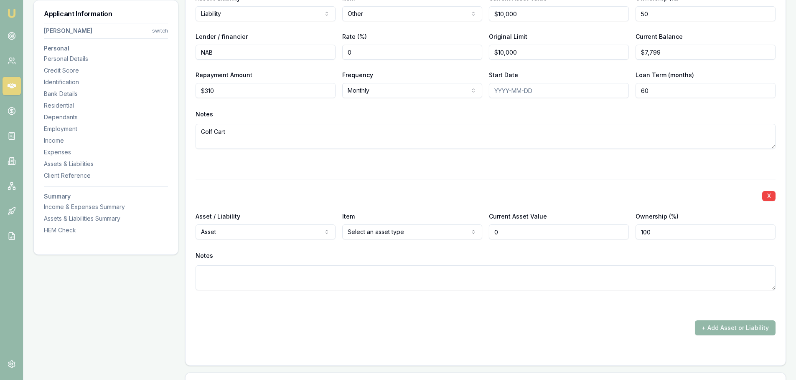
type input "$0"
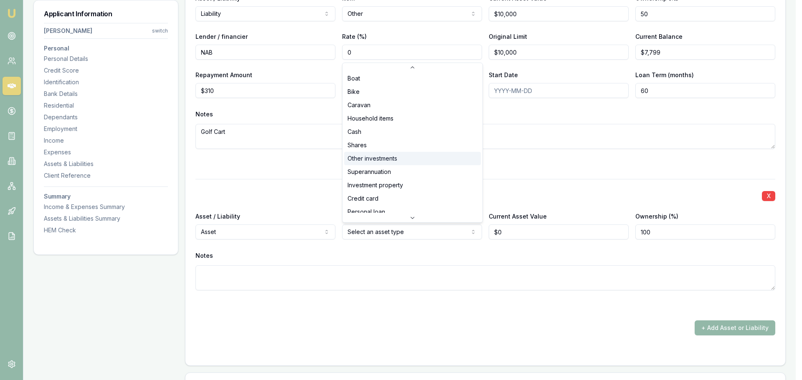
scroll to position [42, 0]
drag, startPoint x: 375, startPoint y: 188, endPoint x: 313, endPoint y: 242, distance: 81.7
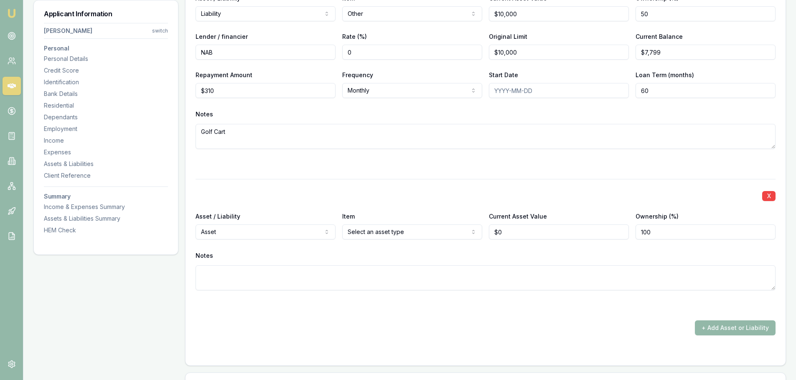
select select "LIABILITY"
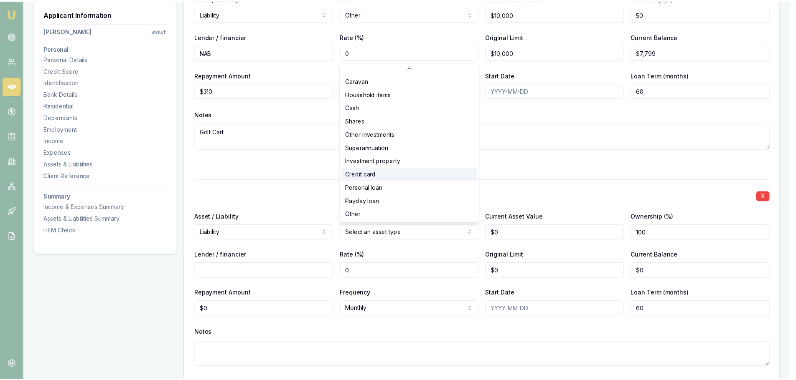
scroll to position [54, 0]
select select "CREDIT_CARD"
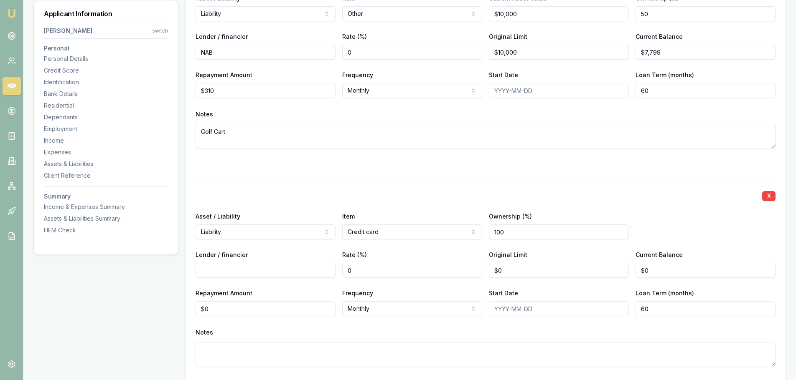
drag, startPoint x: 486, startPoint y: 232, endPoint x: 470, endPoint y: 232, distance: 15.9
click at [470, 232] on div "Asset / Liability Liability Asset Liability Item Credit card Home Car Boat Bike…" at bounding box center [485, 225] width 580 height 28
click at [238, 274] on input "Lender / financier" at bounding box center [265, 270] width 140 height 15
type input "CBA"
drag, startPoint x: 512, startPoint y: 270, endPoint x: 447, endPoint y: 268, distance: 64.8
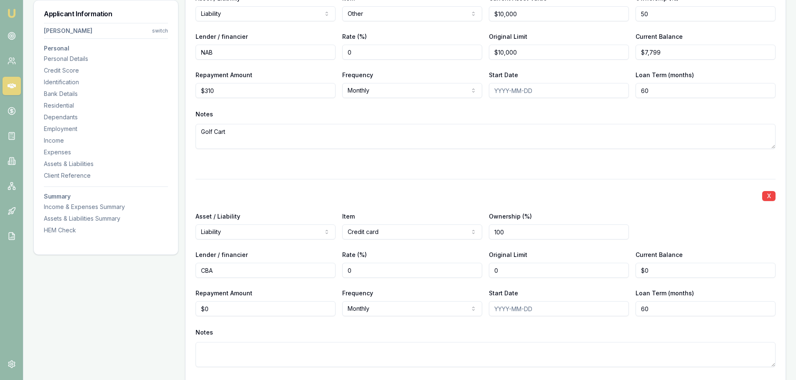
click at [447, 268] on div "Lender / financier CBA Rate (%) 0 Original Limit 0 Current Balance $0" at bounding box center [485, 264] width 580 height 28
type input "$5,500"
type input "0"
type input "$4,679"
type input "0"
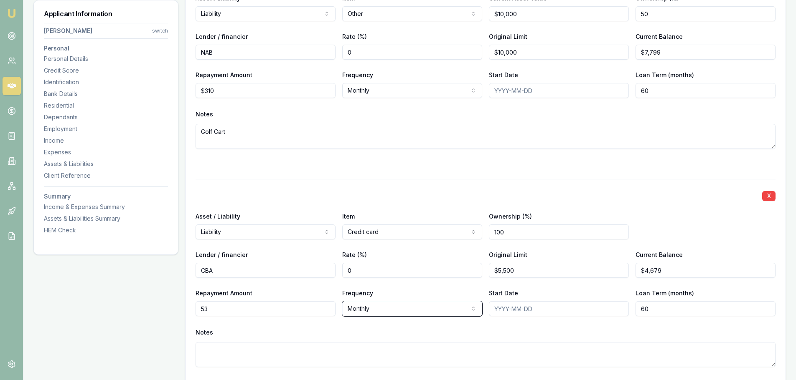
type input "$53"
type input "0"
click at [348, 329] on div "Notes" at bounding box center [485, 333] width 580 height 13
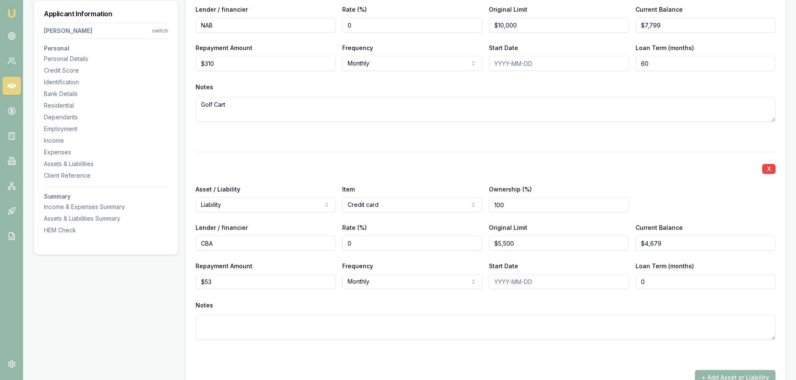
scroll to position [3142, 0]
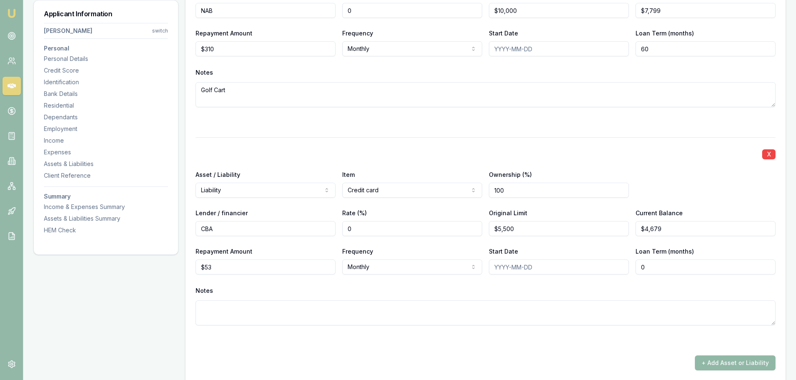
click at [729, 360] on button "+ Add Asset or Liability" at bounding box center [735, 363] width 81 height 15
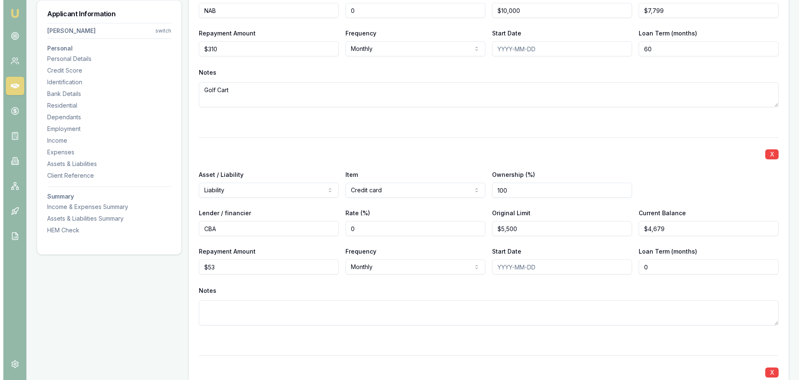
scroll to position [3360, 0]
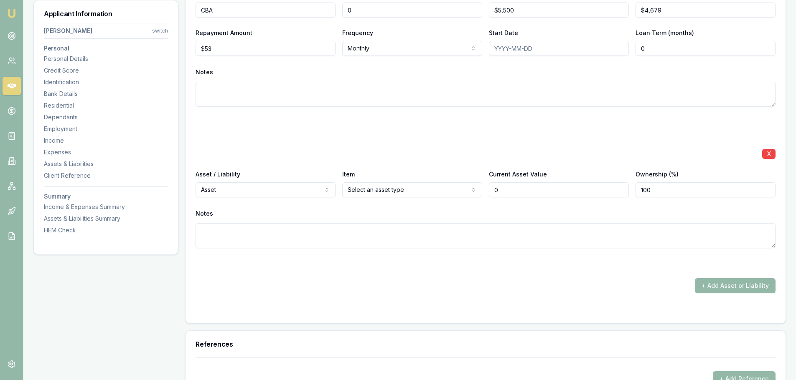
type input "$0"
click at [264, 198] on div "X Asset / Liability Asset Asset Liability Item Select an asset type Home Car Bo…" at bounding box center [485, 203] width 580 height 132
select select "LIABILITY"
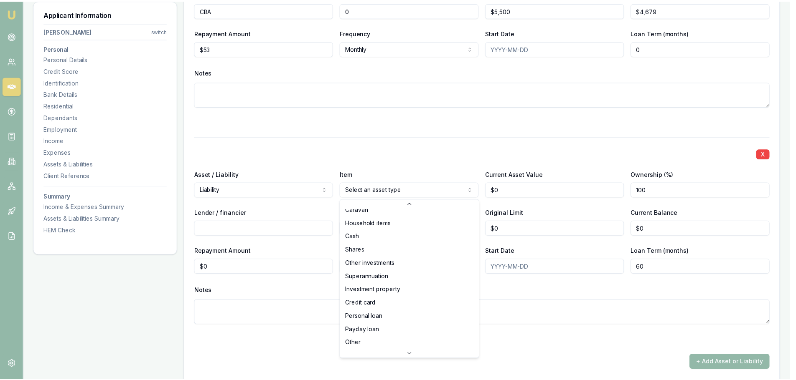
scroll to position [54, 0]
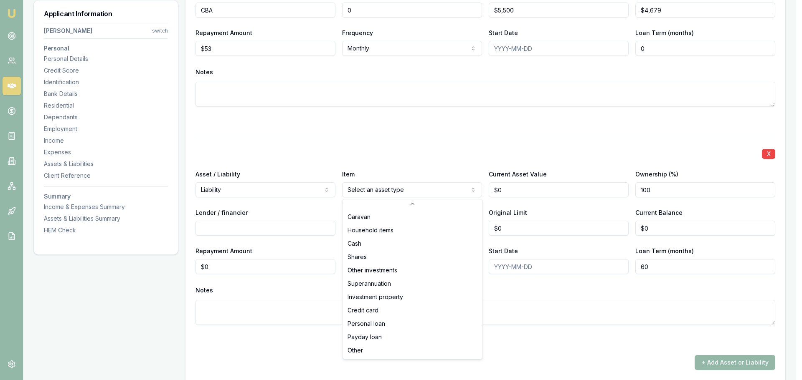
select select "CREDIT_CARD"
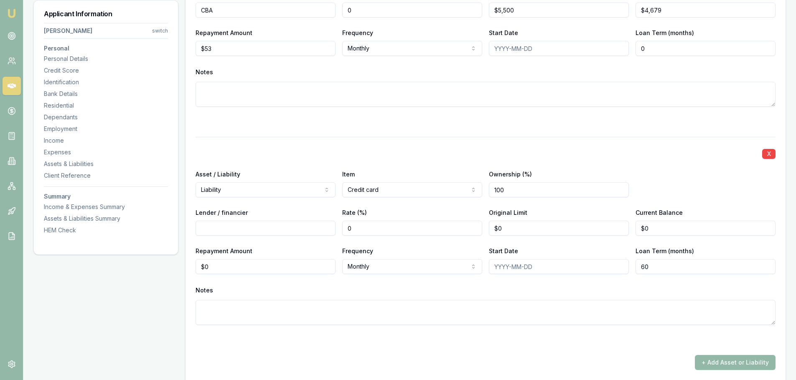
drag, startPoint x: 508, startPoint y: 191, endPoint x: 480, endPoint y: 190, distance: 28.0
click at [480, 190] on div "Asset / Liability Liability Asset Liability Item Credit card Home Car Boat Bike…" at bounding box center [485, 183] width 580 height 28
click at [221, 227] on input "Lender / financier" at bounding box center [265, 228] width 140 height 15
click at [225, 206] on div "X Asset / Liability Liability Asset Liability Item Credit card Home Car Boat Bi…" at bounding box center [485, 241] width 580 height 208
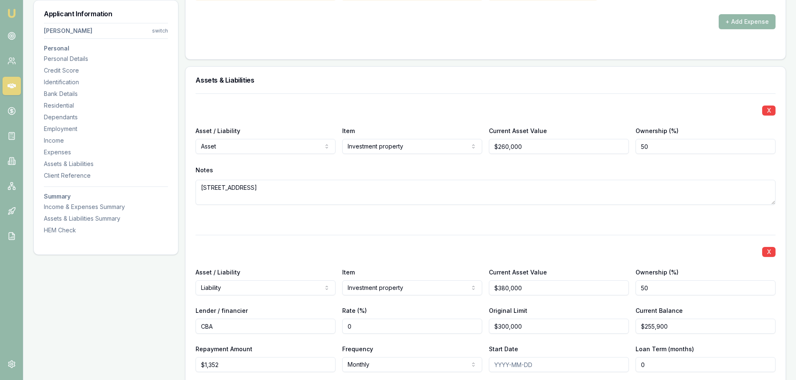
scroll to position [1063, 0]
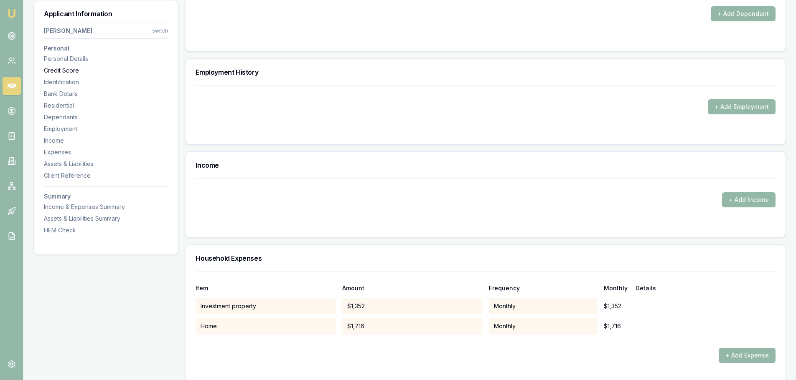
click at [53, 69] on div "Credit Score" at bounding box center [106, 70] width 124 height 8
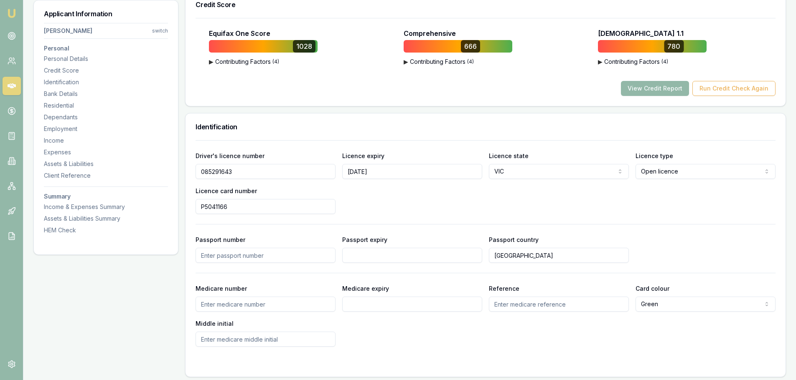
scroll to position [309, 0]
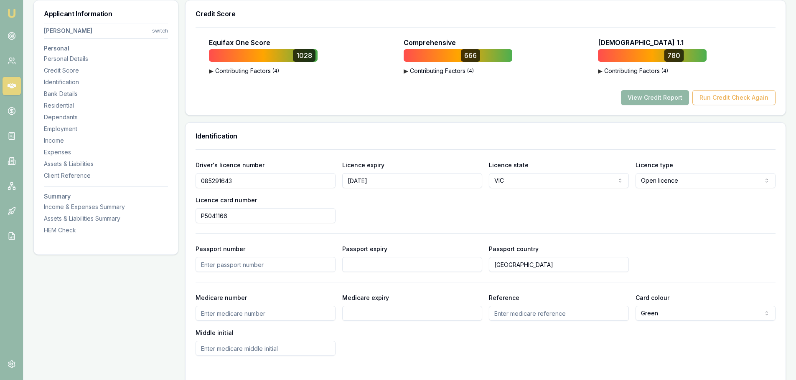
click at [663, 91] on button "View Credit Report" at bounding box center [655, 97] width 68 height 15
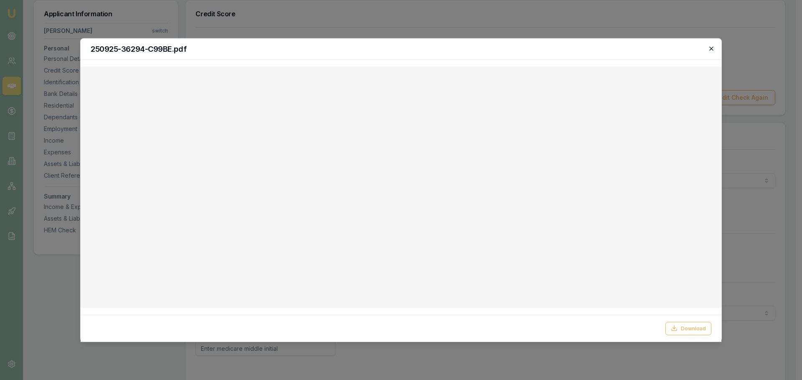
click at [711, 50] on icon "button" at bounding box center [711, 48] width 7 height 7
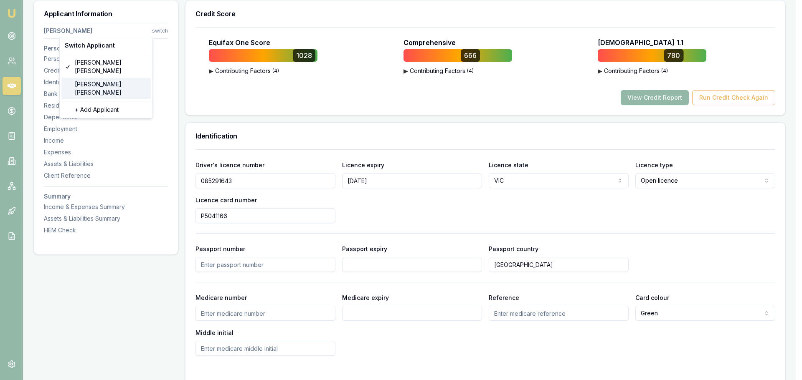
click at [84, 78] on div "Kylie Gebert" at bounding box center [105, 89] width 89 height 22
select select "Ms"
select select "FEMALE"
type input "[PERSON_NAME]"
type input "Jean"
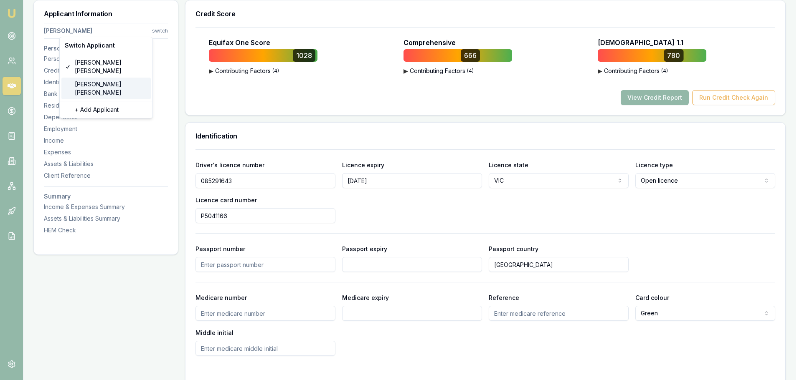
type input "[PERSON_NAME]"
type input "30/03/1980"
type input "kyliegebert@hotmail.com"
type input "0419117948"
type input "054407585"
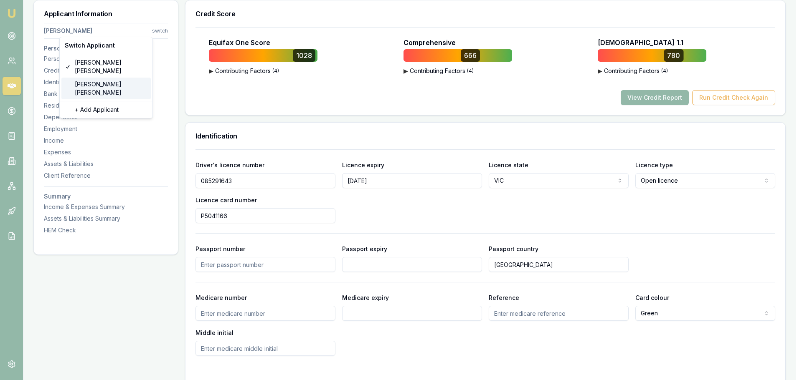
type input "31/03/2031"
type input "P6204152"
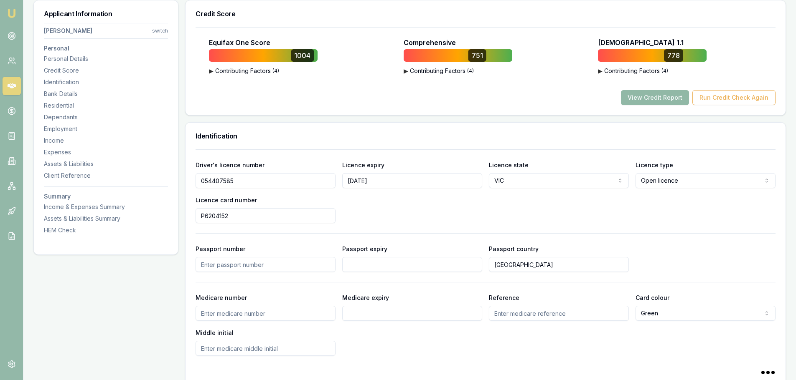
click at [641, 94] on button "View Credit Report" at bounding box center [655, 97] width 68 height 15
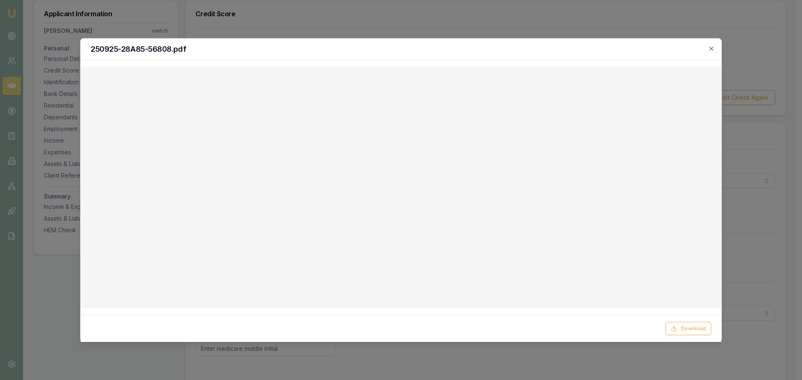
click at [435, 30] on div at bounding box center [401, 190] width 802 height 380
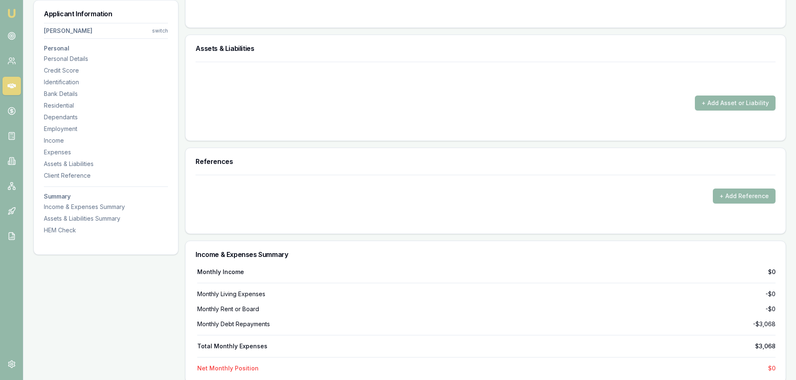
scroll to position [1294, 0]
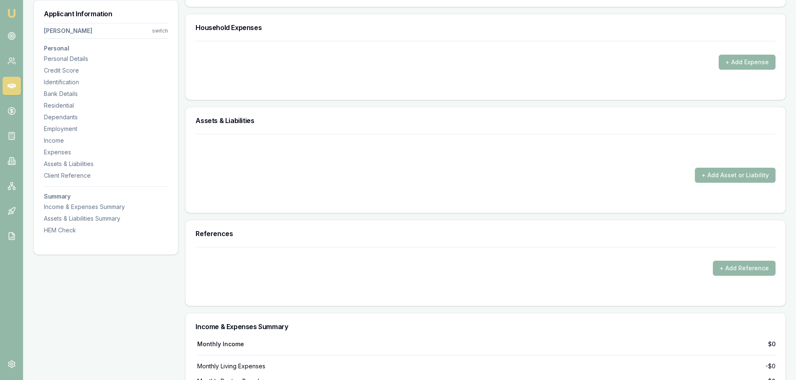
click at [714, 152] on div at bounding box center [485, 151] width 580 height 13
click at [735, 176] on button "+ Add Asset or Liability" at bounding box center [735, 175] width 81 height 15
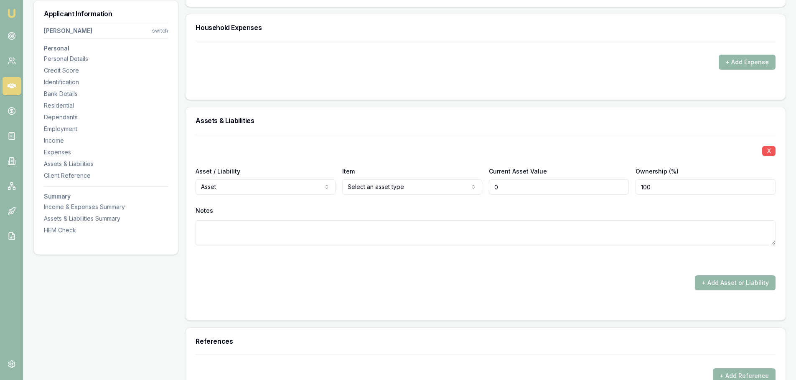
type input "$0"
click at [769, 152] on button "X" at bounding box center [768, 151] width 13 height 10
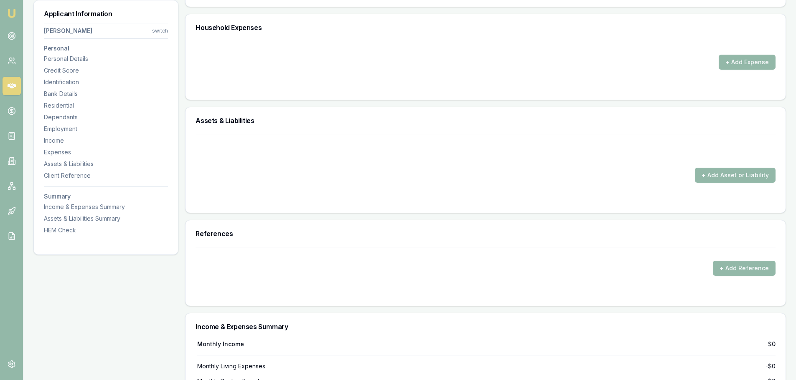
click at [289, 122] on h3 "Assets & Liabilities" at bounding box center [485, 120] width 580 height 7
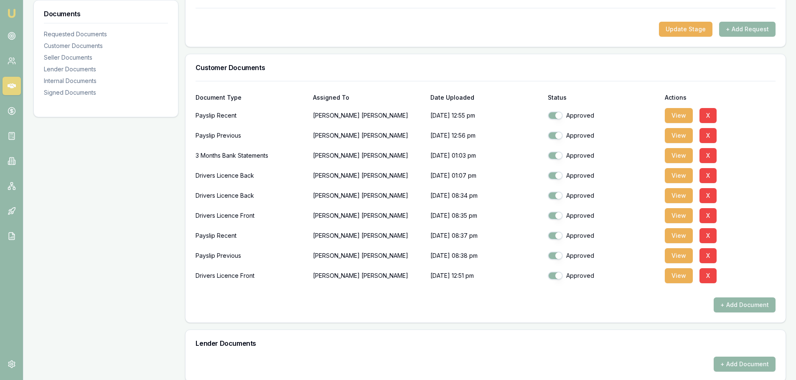
scroll to position [167, 0]
